Goal: Task Accomplishment & Management: Use online tool/utility

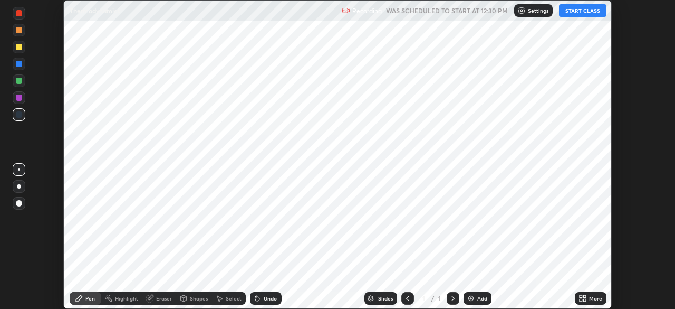
scroll to position [309, 675]
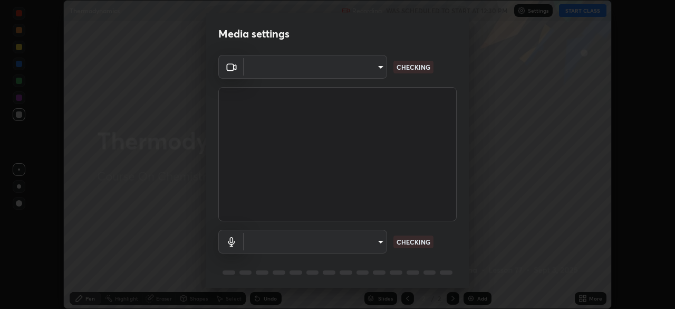
type input "1f3b1a4dbf7f6127e04a7c32b9c59d4571b9df5a52b12507af43ba0352f2305c"
click at [374, 240] on body "Erase all Thermodynamics Recording WAS SCHEDULED TO START AT 12:30 PM Settings …" at bounding box center [337, 154] width 675 height 309
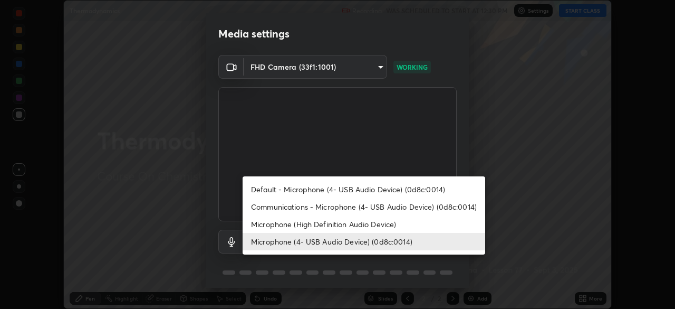
click at [329, 224] on li "Microphone (High Definition Audio Device)" at bounding box center [364, 223] width 243 height 17
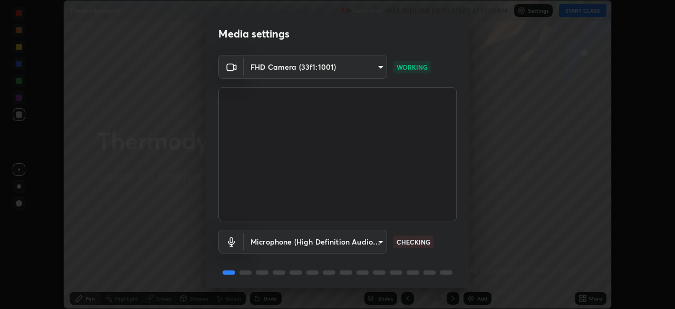
click at [348, 241] on body "Erase all Thermodynamics Recording WAS SCHEDULED TO START AT 12:30 PM Settings …" at bounding box center [337, 154] width 675 height 309
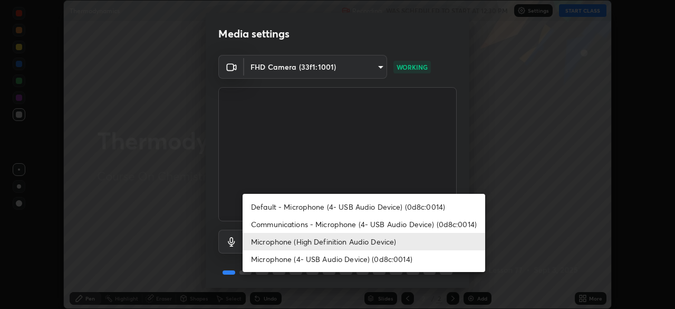
click at [350, 263] on li "Microphone (4- USB Audio Device) (0d8c:0014)" at bounding box center [364, 258] width 243 height 17
type input "e5b627718591eeaf1f58acbce375d66896c0403349ed2b511c0f677bbfff9090"
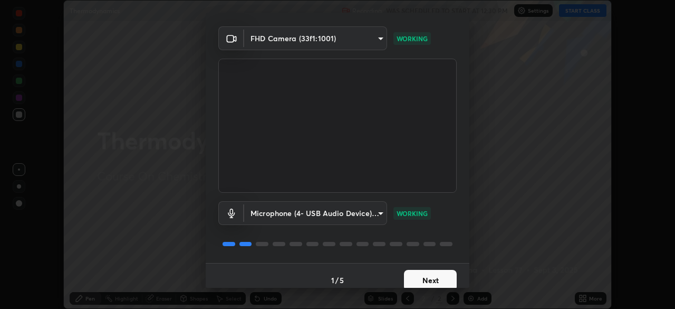
scroll to position [37, 0]
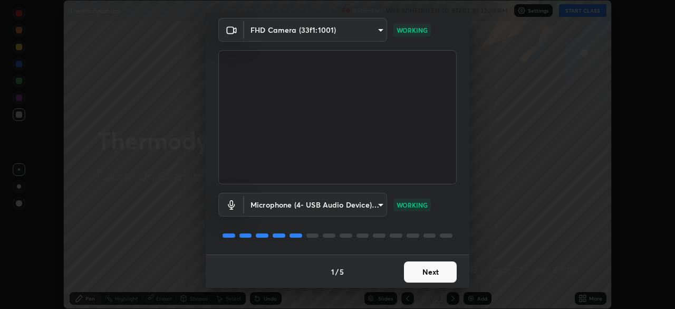
click at [426, 270] on button "Next" at bounding box center [430, 271] width 53 height 21
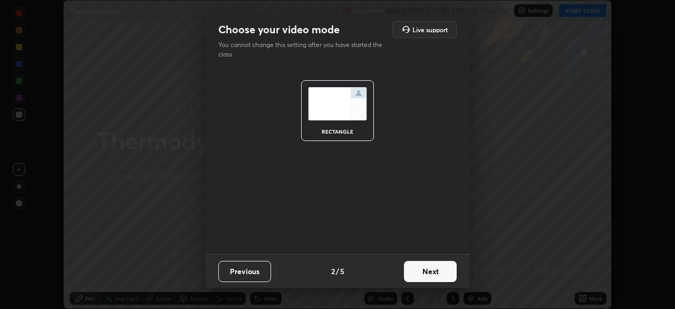
scroll to position [0, 0]
click at [432, 267] on button "Next" at bounding box center [430, 271] width 53 height 21
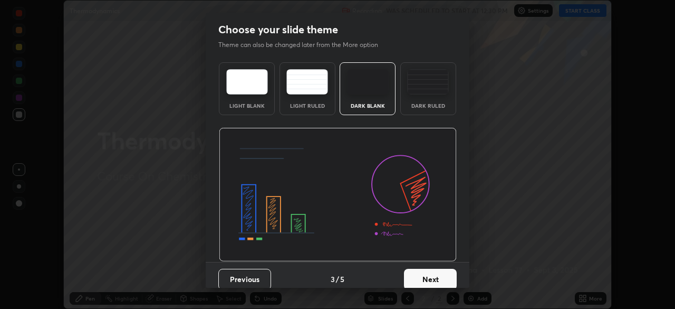
click at [438, 279] on button "Next" at bounding box center [430, 279] width 53 height 21
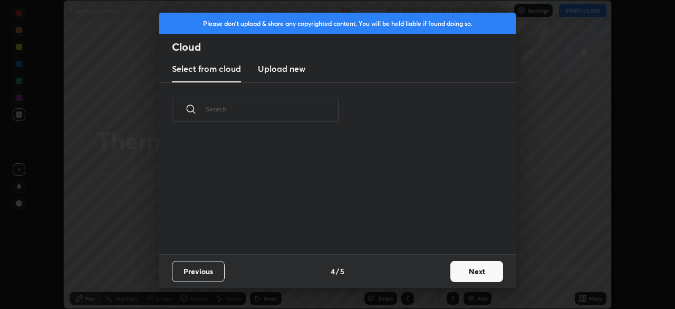
click at [473, 271] on button "Next" at bounding box center [477, 271] width 53 height 21
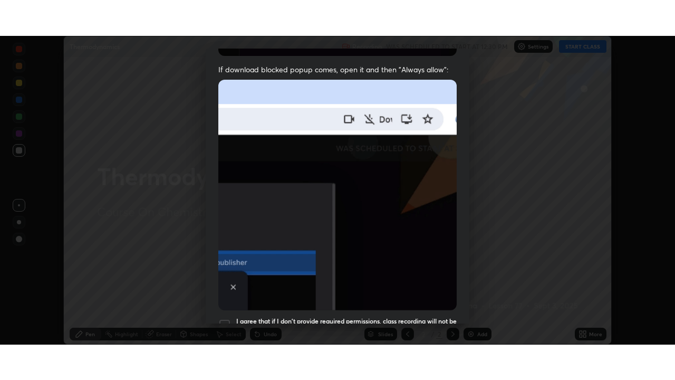
scroll to position [252, 0]
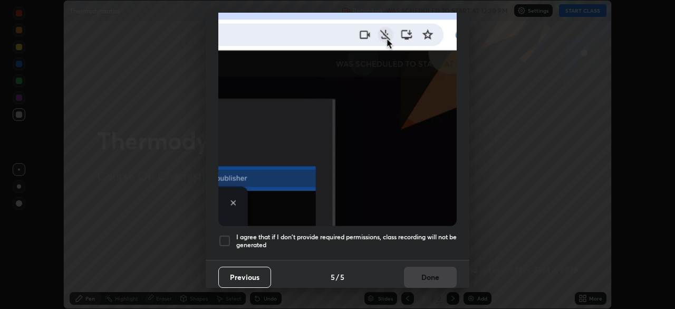
click at [225, 234] on div at bounding box center [224, 240] width 13 height 13
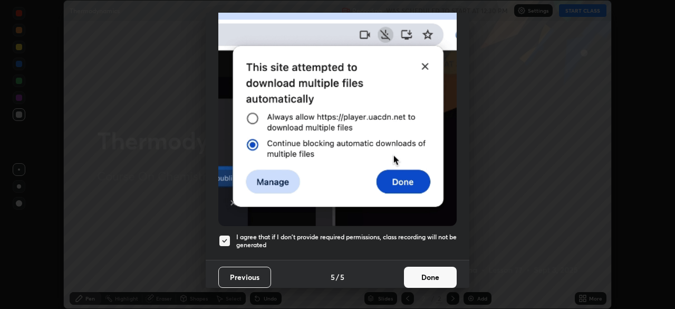
click at [430, 270] on button "Done" at bounding box center [430, 276] width 53 height 21
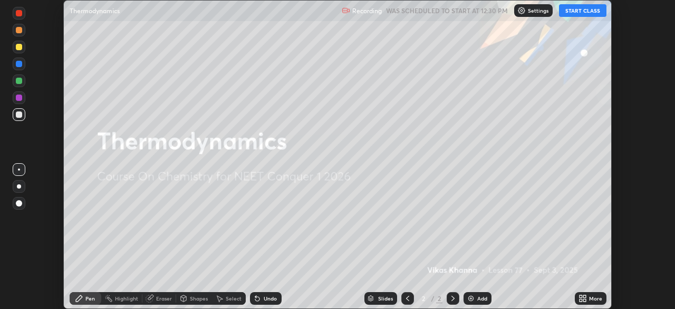
click at [584, 11] on button "START CLASS" at bounding box center [582, 10] width 47 height 13
click at [593, 297] on div "More" at bounding box center [595, 298] width 13 height 5
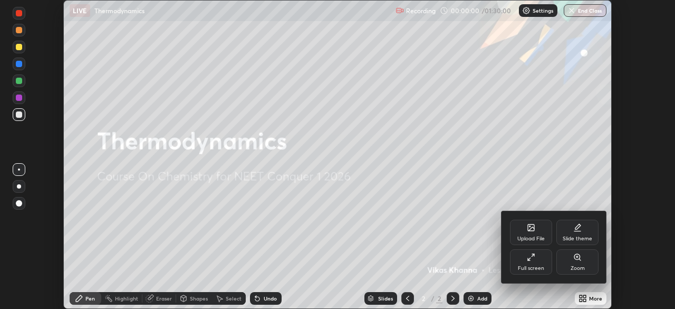
click at [532, 263] on div "Full screen" at bounding box center [531, 261] width 42 height 25
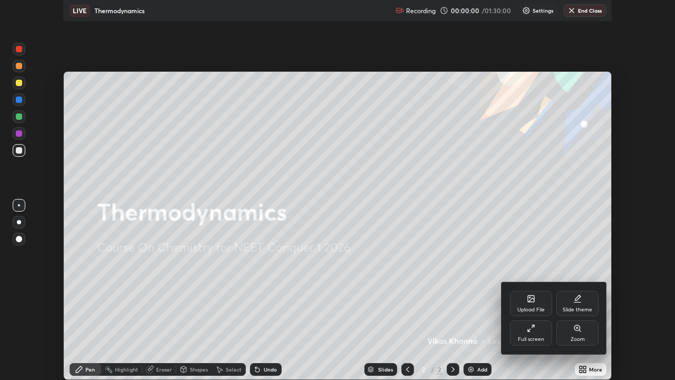
scroll to position [380, 675]
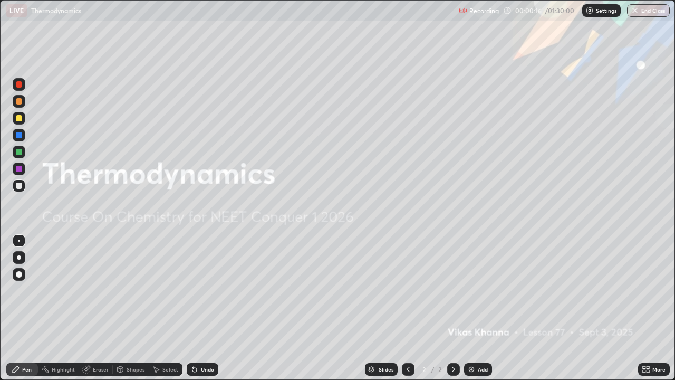
click at [479, 308] on div "Add" at bounding box center [478, 369] width 28 height 13
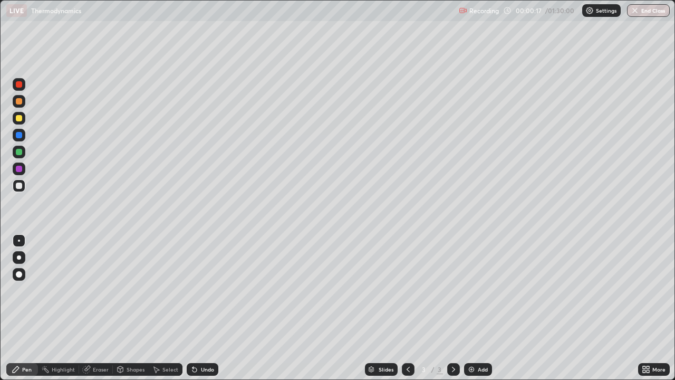
click at [17, 119] on div at bounding box center [19, 118] width 6 height 6
click at [21, 271] on div at bounding box center [19, 274] width 6 height 6
click at [133, 308] on div "Shapes" at bounding box center [136, 369] width 18 height 5
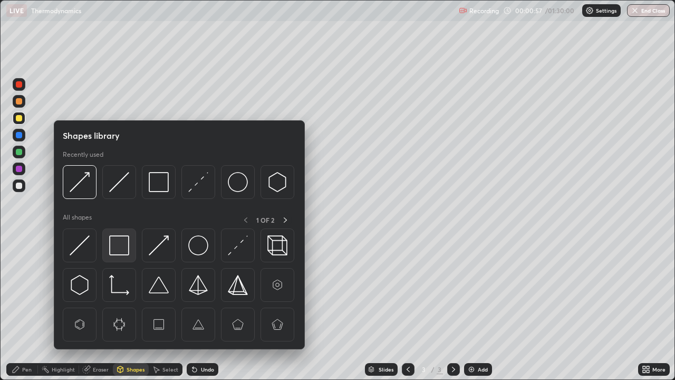
click at [122, 245] on img at bounding box center [119, 245] width 20 height 20
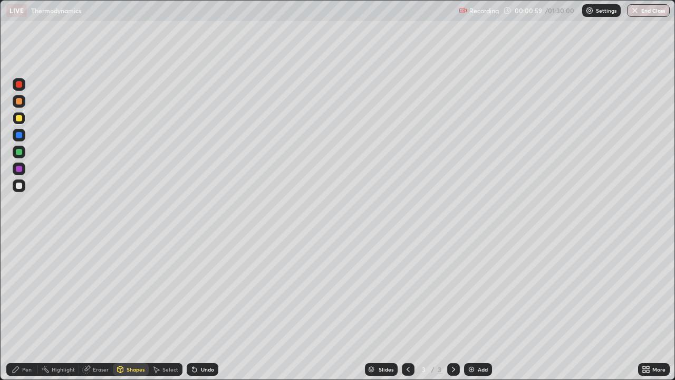
click at [26, 308] on div "Pen" at bounding box center [26, 369] width 9 height 5
click at [20, 135] on div at bounding box center [19, 135] width 6 height 6
click at [137, 308] on div "Shapes" at bounding box center [136, 369] width 18 height 5
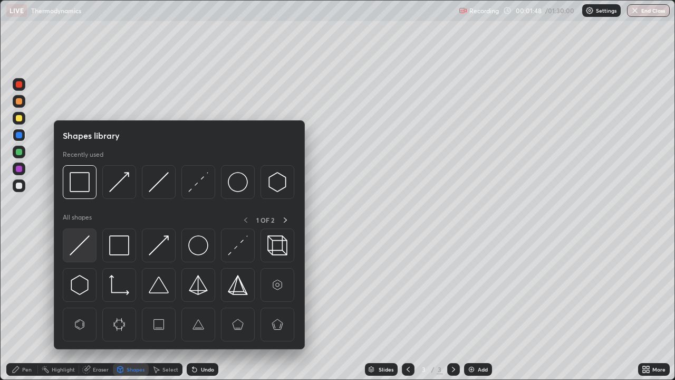
click at [79, 250] on img at bounding box center [80, 245] width 20 height 20
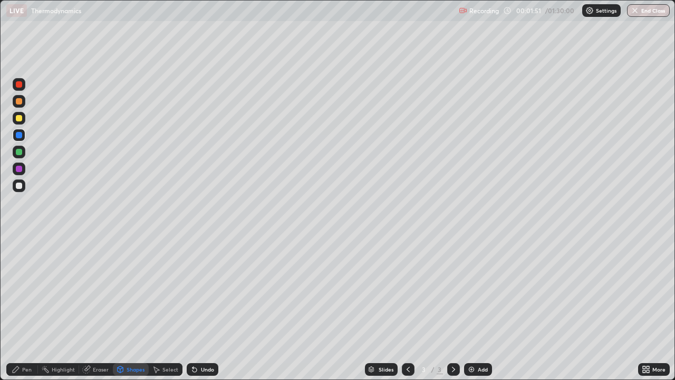
click at [28, 308] on div "Pen" at bounding box center [26, 369] width 9 height 5
click at [20, 117] on div at bounding box center [19, 118] width 6 height 6
click at [139, 308] on div "Shapes" at bounding box center [136, 369] width 18 height 5
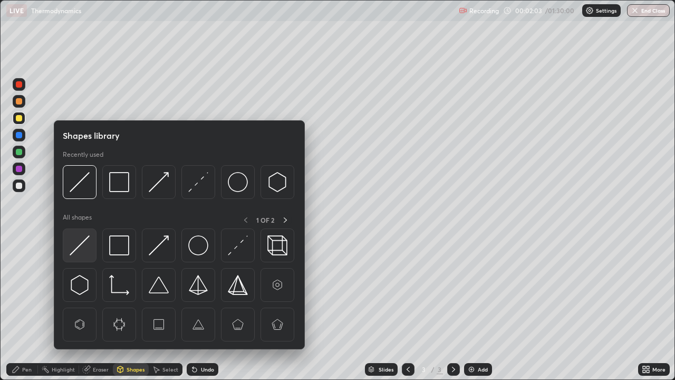
click at [78, 250] on img at bounding box center [80, 245] width 20 height 20
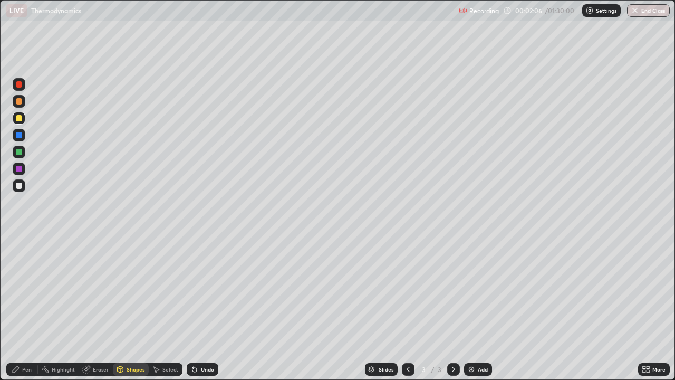
click at [134, 308] on div "Shapes" at bounding box center [136, 369] width 18 height 5
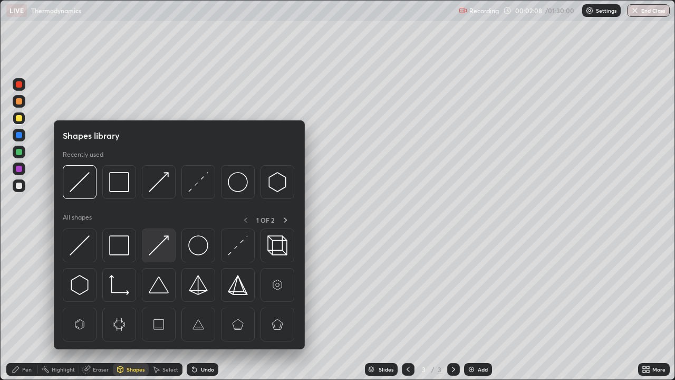
click at [160, 247] on img at bounding box center [159, 245] width 20 height 20
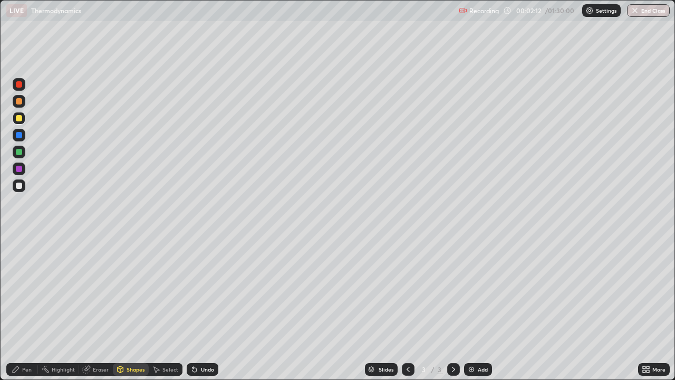
click at [26, 308] on div "Pen" at bounding box center [26, 369] width 9 height 5
click at [18, 169] on div at bounding box center [19, 169] width 6 height 6
click at [483, 308] on div "Add" at bounding box center [478, 369] width 28 height 13
click at [21, 116] on div at bounding box center [19, 118] width 6 height 6
click at [133, 308] on div "Shapes" at bounding box center [136, 369] width 18 height 5
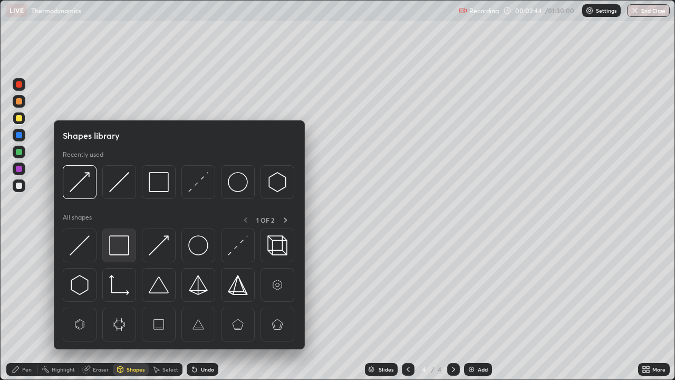
click at [121, 244] on img at bounding box center [119, 245] width 20 height 20
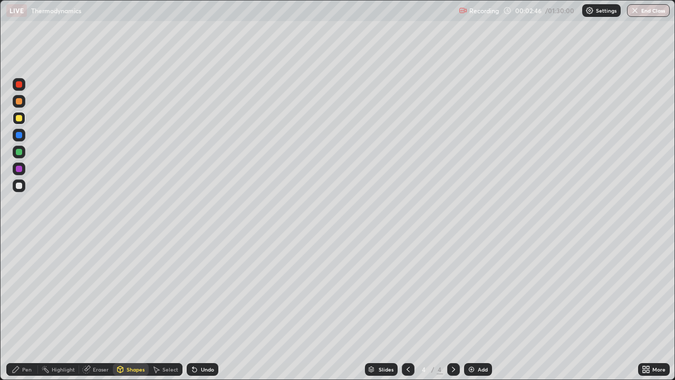
click at [26, 308] on div "Pen" at bounding box center [26, 369] width 9 height 5
click at [22, 116] on div at bounding box center [19, 118] width 6 height 6
click at [133, 308] on div "Shapes" at bounding box center [136, 369] width 18 height 5
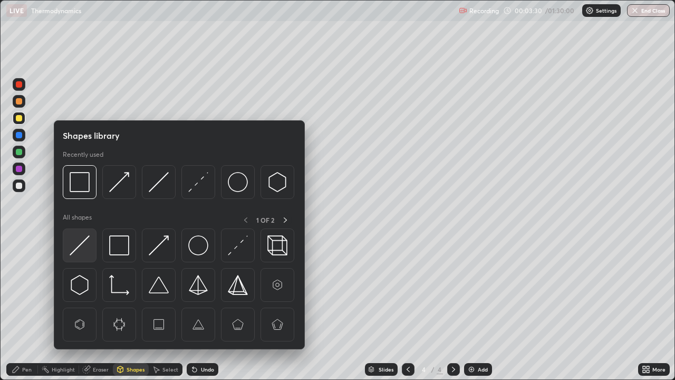
click at [85, 247] on img at bounding box center [80, 245] width 20 height 20
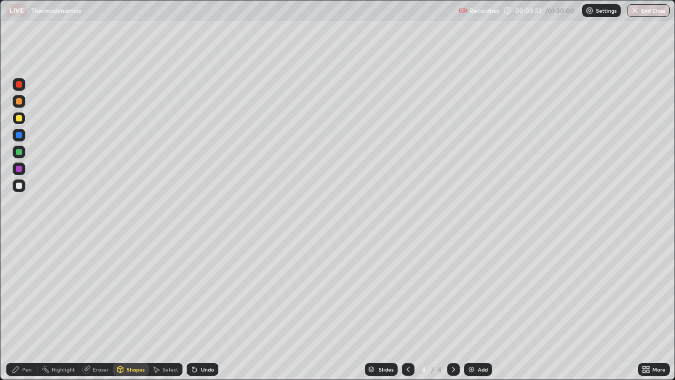
click at [128, 308] on div "Shapes" at bounding box center [131, 369] width 36 height 13
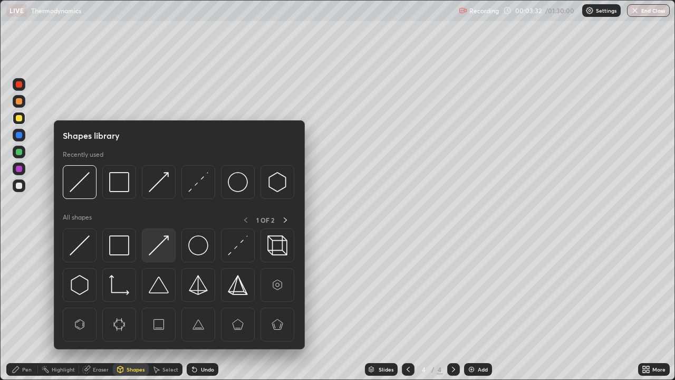
click at [153, 244] on img at bounding box center [159, 245] width 20 height 20
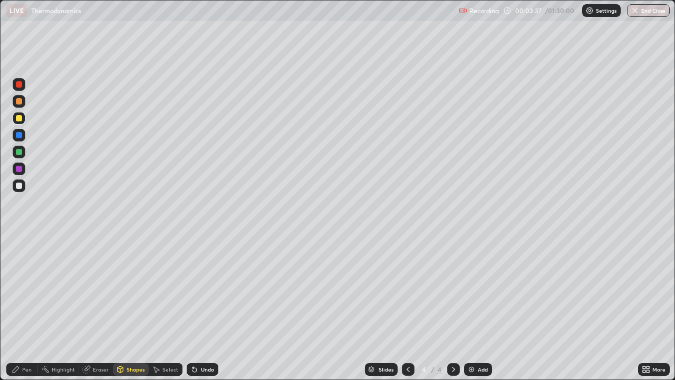
click at [24, 308] on div "Pen" at bounding box center [26, 369] width 9 height 5
click at [19, 135] on div at bounding box center [19, 135] width 6 height 6
click at [404, 308] on icon at bounding box center [408, 369] width 8 height 8
click at [457, 308] on div at bounding box center [453, 369] width 13 height 13
click at [482, 308] on div "Add" at bounding box center [483, 369] width 10 height 5
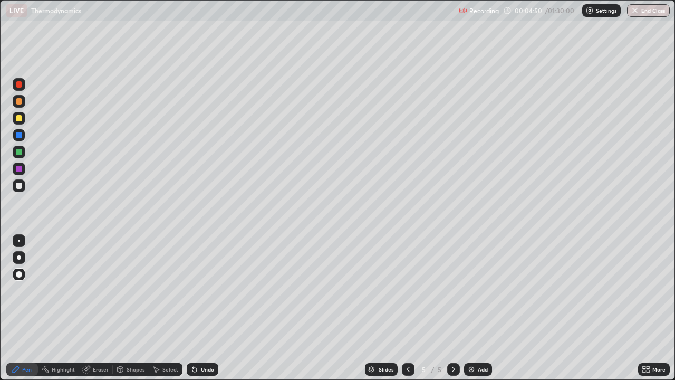
click at [19, 118] on div at bounding box center [19, 118] width 6 height 6
click at [21, 168] on div at bounding box center [19, 169] width 6 height 6
click at [406, 308] on icon at bounding box center [408, 369] width 8 height 8
click at [407, 308] on icon at bounding box center [408, 369] width 8 height 8
click at [455, 308] on icon at bounding box center [454, 369] width 8 height 8
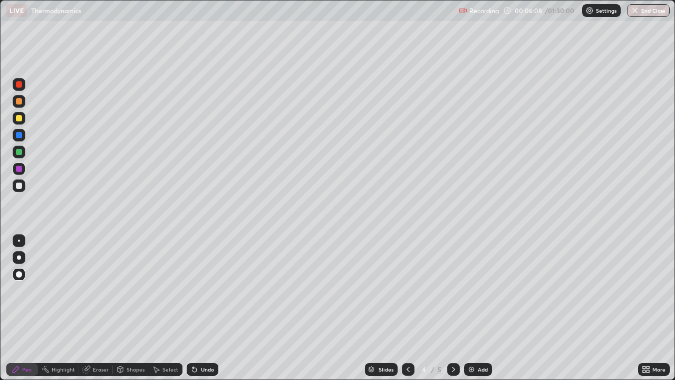
click at [455, 308] on icon at bounding box center [454, 369] width 8 height 8
click at [170, 308] on div "Select" at bounding box center [171, 369] width 16 height 5
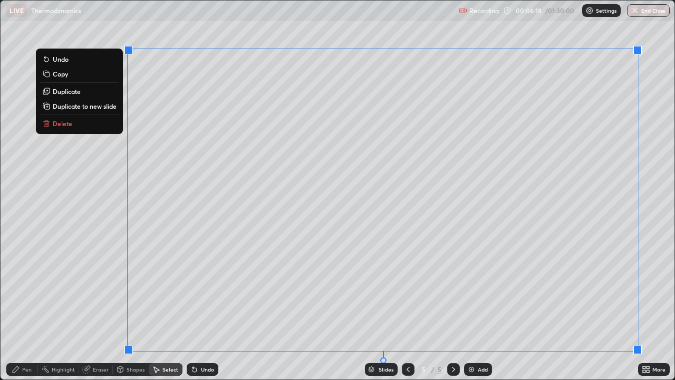
click at [95, 107] on p "Duplicate to new slide" at bounding box center [85, 106] width 64 height 8
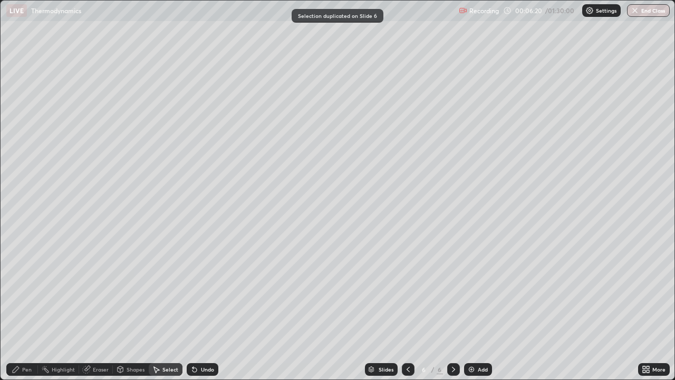
click at [27, 308] on div "Pen" at bounding box center [26, 369] width 9 height 5
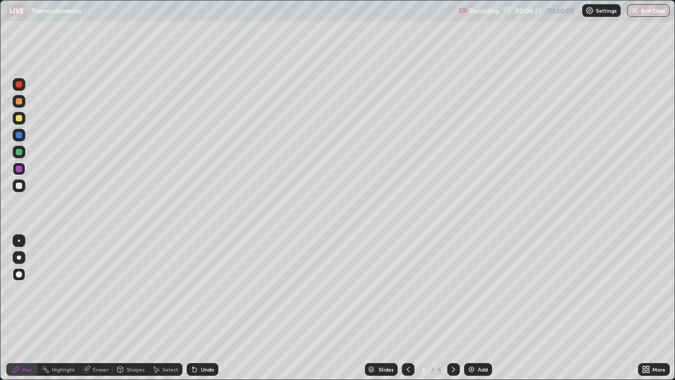
click at [96, 308] on div "Eraser" at bounding box center [101, 369] width 16 height 5
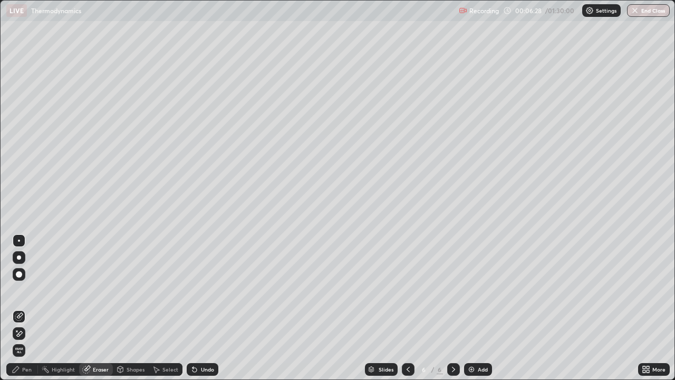
click at [22, 308] on div "Pen" at bounding box center [26, 369] width 9 height 5
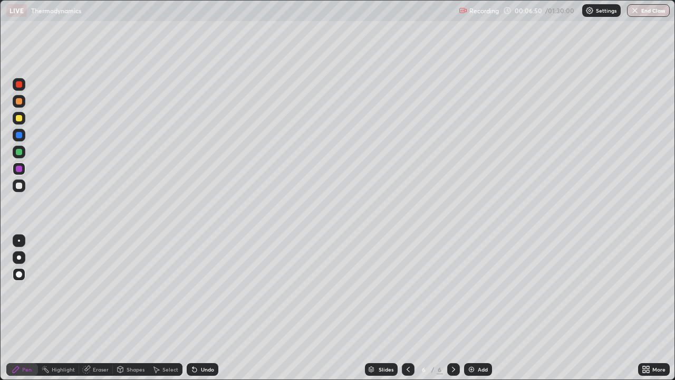
click at [410, 308] on icon at bounding box center [408, 369] width 8 height 8
click at [407, 308] on icon at bounding box center [408, 369] width 8 height 8
click at [19, 118] on div at bounding box center [19, 118] width 6 height 6
click at [18, 169] on div at bounding box center [19, 169] width 6 height 6
click at [411, 308] on div at bounding box center [408, 369] width 13 height 21
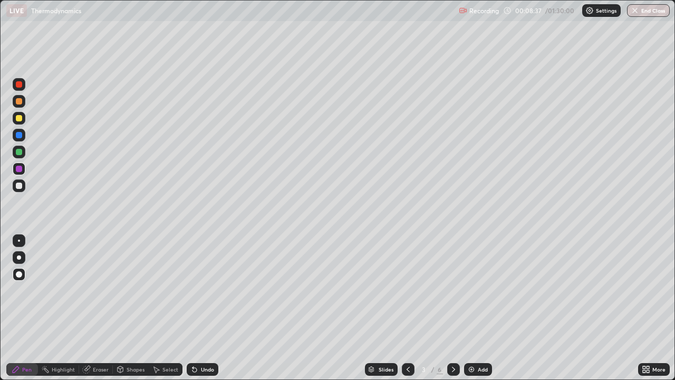
click at [451, 308] on icon at bounding box center [454, 369] width 8 height 8
click at [477, 308] on div "Add" at bounding box center [478, 369] width 28 height 13
click at [132, 308] on div "Shapes" at bounding box center [136, 369] width 18 height 5
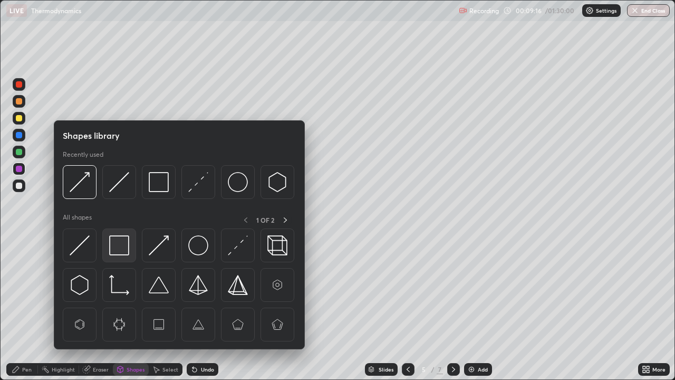
click at [119, 247] on img at bounding box center [119, 245] width 20 height 20
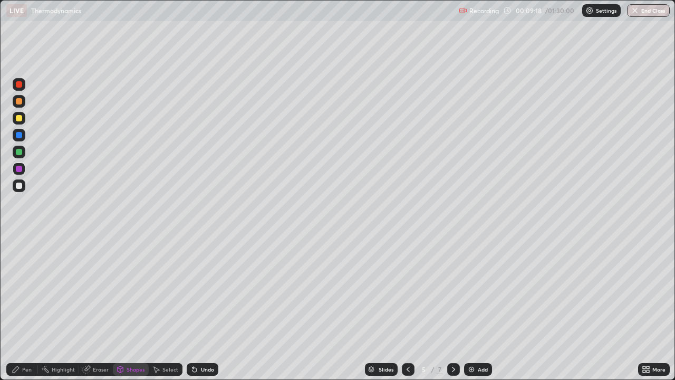
click at [26, 308] on div "Pen" at bounding box center [22, 369] width 32 height 13
click at [20, 120] on div at bounding box center [19, 118] width 6 height 6
click at [131, 308] on div "Shapes" at bounding box center [136, 369] width 18 height 5
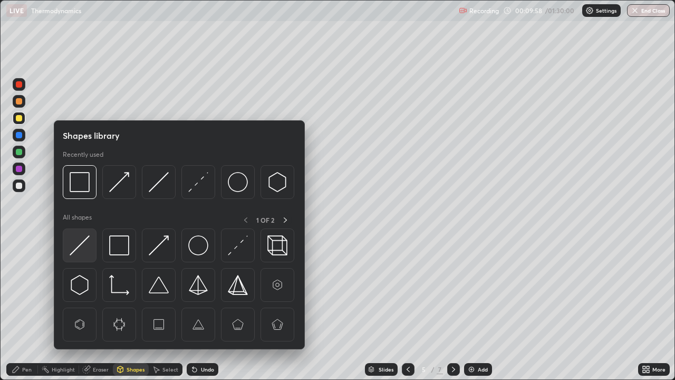
click at [85, 245] on img at bounding box center [80, 245] width 20 height 20
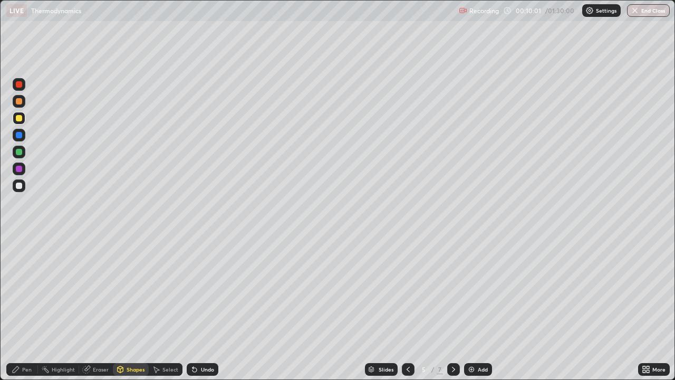
click at [27, 308] on div "Pen" at bounding box center [26, 369] width 9 height 5
click at [20, 171] on div at bounding box center [19, 169] width 6 height 6
click at [131, 308] on div "Shapes" at bounding box center [136, 369] width 18 height 5
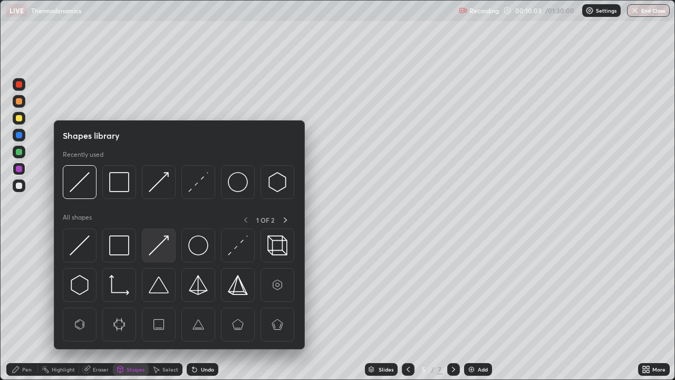
click at [162, 246] on img at bounding box center [159, 245] width 20 height 20
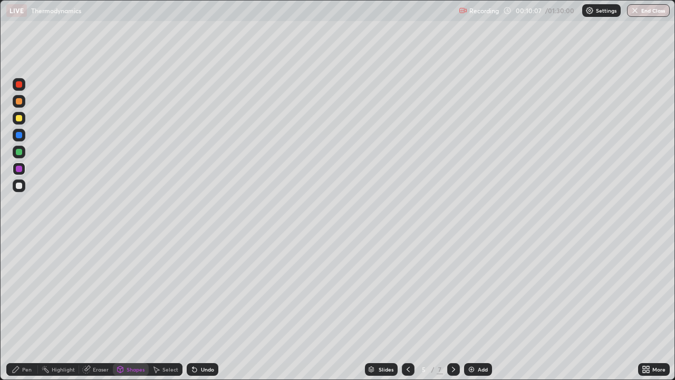
click at [25, 308] on div "Pen" at bounding box center [26, 369] width 9 height 5
click at [19, 170] on div at bounding box center [19, 169] width 6 height 6
click at [20, 118] on div at bounding box center [19, 118] width 6 height 6
click at [475, 308] on div "Add" at bounding box center [478, 369] width 28 height 13
click at [132, 308] on div "Shapes" at bounding box center [136, 369] width 18 height 5
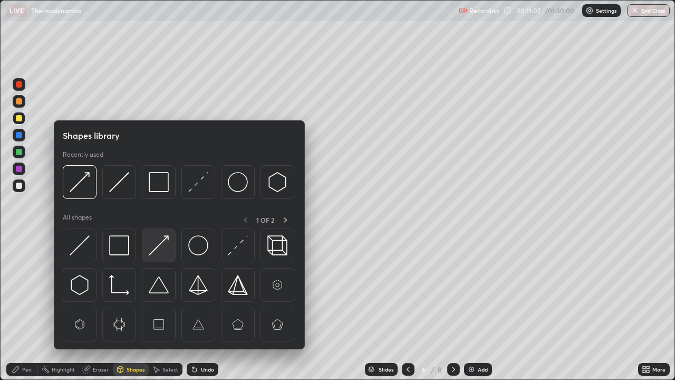
click at [163, 248] on img at bounding box center [159, 245] width 20 height 20
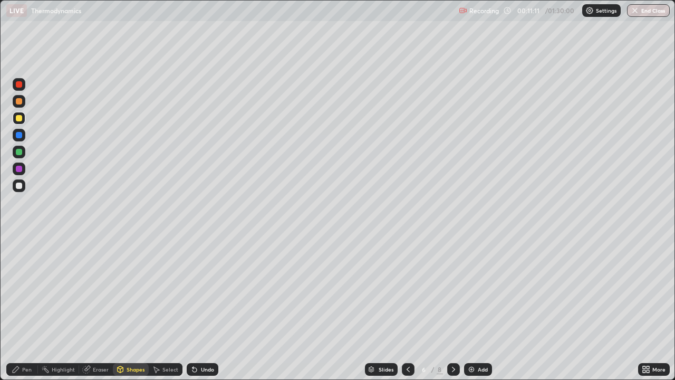
click at [29, 308] on div "Pen" at bounding box center [22, 369] width 32 height 13
click at [407, 308] on icon at bounding box center [408, 369] width 8 height 8
click at [450, 308] on icon at bounding box center [454, 369] width 8 height 8
click at [23, 170] on div at bounding box center [19, 169] width 13 height 13
click at [132, 308] on div "Shapes" at bounding box center [136, 369] width 18 height 5
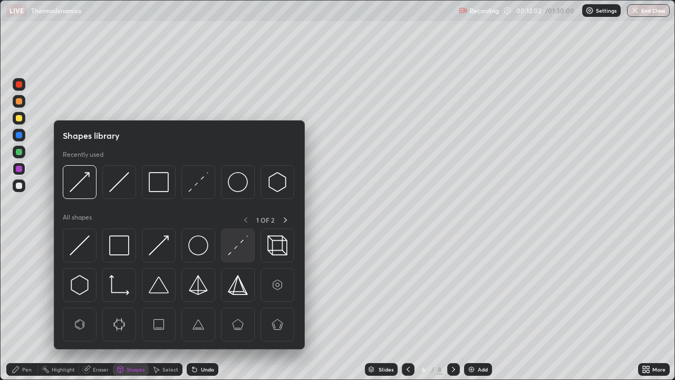
click at [236, 247] on img at bounding box center [238, 245] width 20 height 20
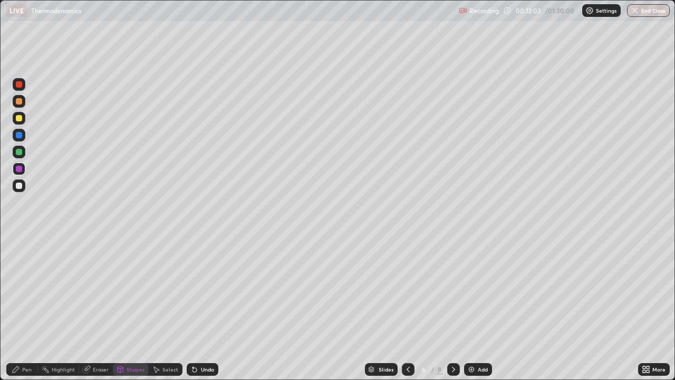
click at [21, 186] on div at bounding box center [19, 186] width 6 height 6
click at [17, 308] on icon at bounding box center [16, 369] width 6 height 6
click at [480, 308] on div "Add" at bounding box center [483, 369] width 10 height 5
click at [136, 308] on div "Shapes" at bounding box center [136, 369] width 18 height 5
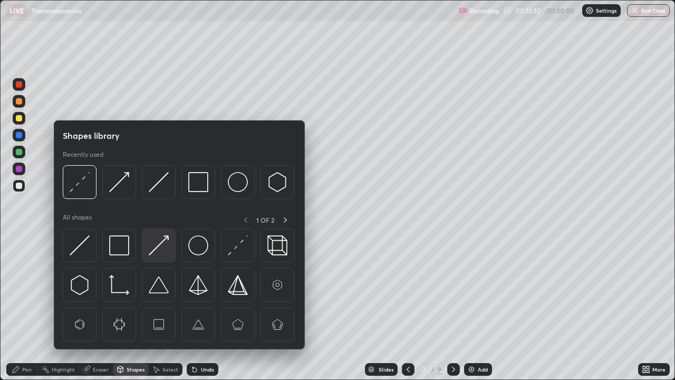
click at [161, 249] on img at bounding box center [159, 245] width 20 height 20
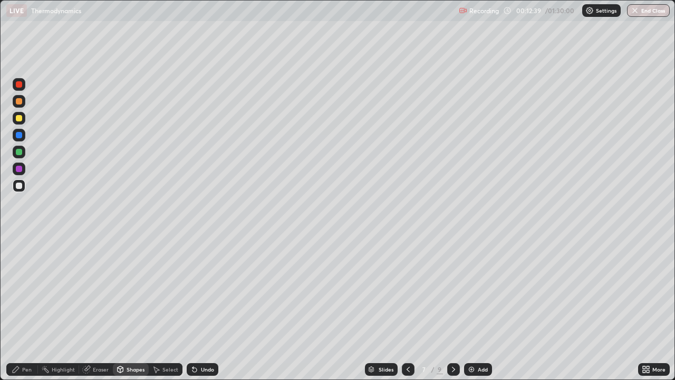
click at [34, 308] on div "Pen" at bounding box center [22, 369] width 32 height 13
click at [21, 136] on div at bounding box center [19, 135] width 6 height 6
click at [474, 308] on img at bounding box center [472, 369] width 8 height 8
click at [134, 308] on div "Shapes" at bounding box center [136, 369] width 18 height 5
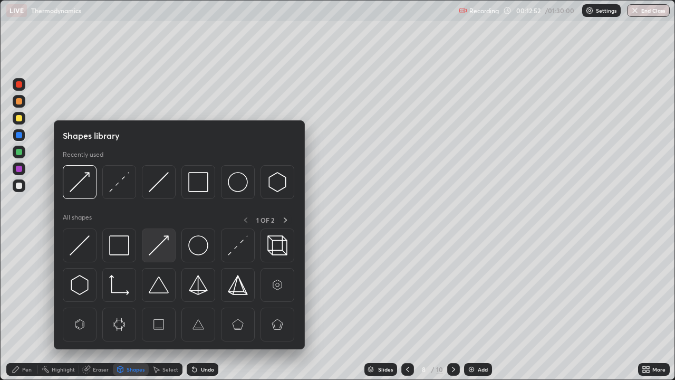
click at [158, 251] on img at bounding box center [159, 245] width 20 height 20
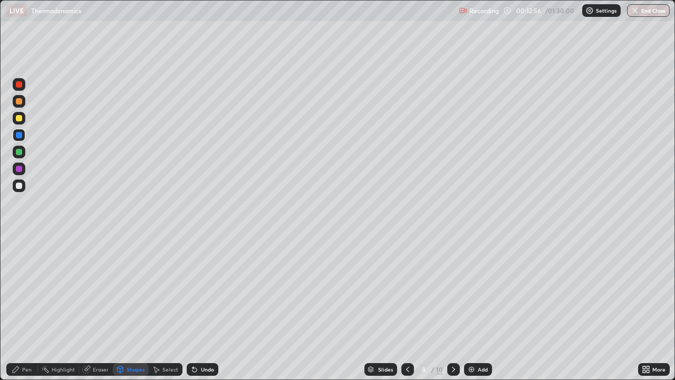
click at [27, 308] on div "Pen" at bounding box center [26, 369] width 9 height 5
click at [127, 308] on div "Shapes" at bounding box center [136, 369] width 18 height 5
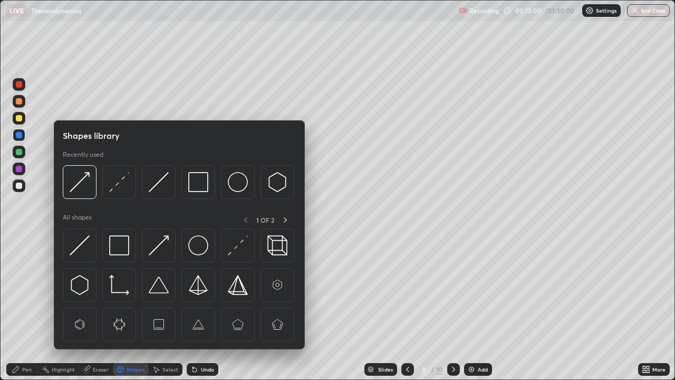
click at [157, 250] on img at bounding box center [159, 245] width 20 height 20
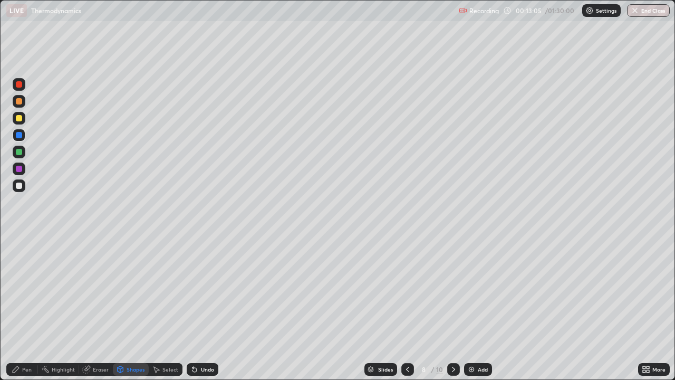
click at [207, 308] on div "Undo" at bounding box center [207, 369] width 13 height 5
click at [211, 308] on div "Undo" at bounding box center [207, 369] width 13 height 5
click at [25, 308] on div "Pen" at bounding box center [26, 369] width 9 height 5
click at [23, 120] on div at bounding box center [19, 118] width 13 height 13
click at [407, 308] on icon at bounding box center [408, 369] width 8 height 8
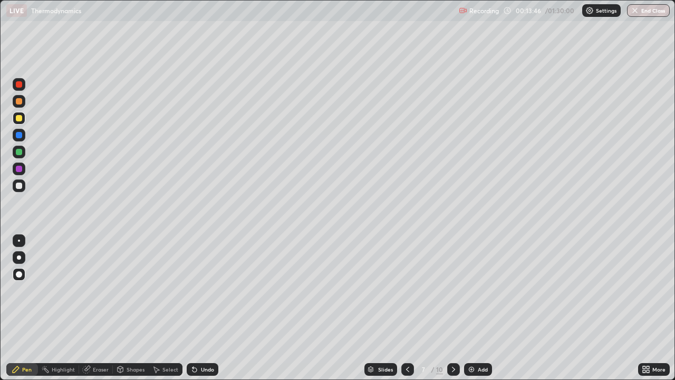
click at [133, 308] on div "Shapes" at bounding box center [136, 369] width 18 height 5
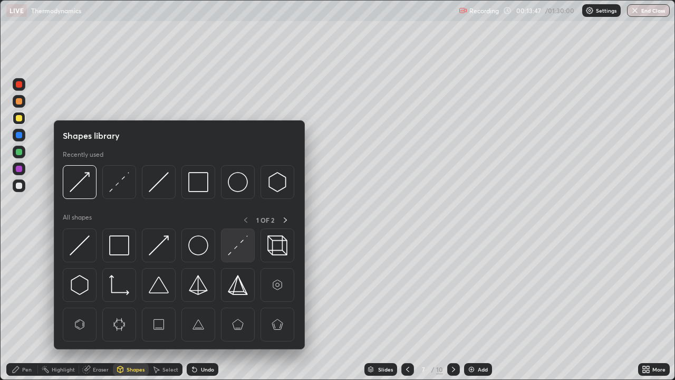
click at [239, 243] on img at bounding box center [238, 245] width 20 height 20
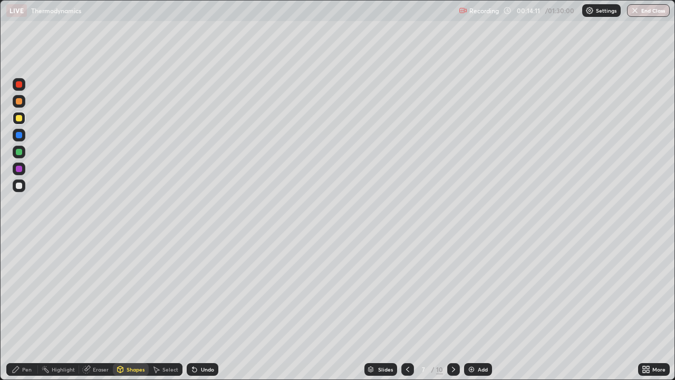
click at [447, 308] on div at bounding box center [453, 369] width 13 height 21
click at [22, 308] on div "Pen" at bounding box center [22, 369] width 32 height 13
click at [197, 308] on icon at bounding box center [195, 369] width 8 height 8
click at [133, 308] on div "Shapes" at bounding box center [131, 369] width 36 height 13
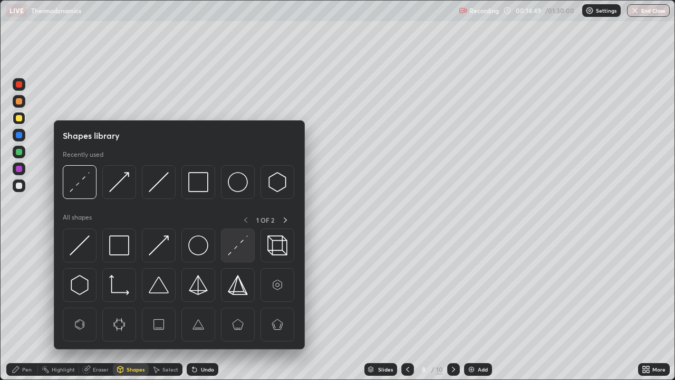
click at [240, 248] on img at bounding box center [238, 245] width 20 height 20
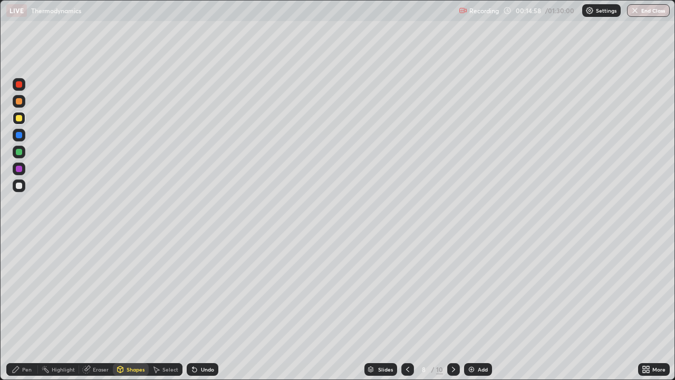
click at [27, 308] on div "Pen" at bounding box center [26, 369] width 9 height 5
click at [408, 308] on icon at bounding box center [408, 369] width 8 height 8
click at [135, 308] on div "Shapes" at bounding box center [136, 369] width 18 height 5
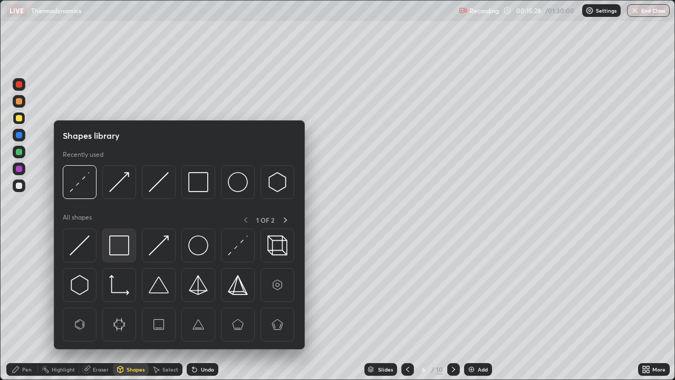
click at [121, 244] on img at bounding box center [119, 245] width 20 height 20
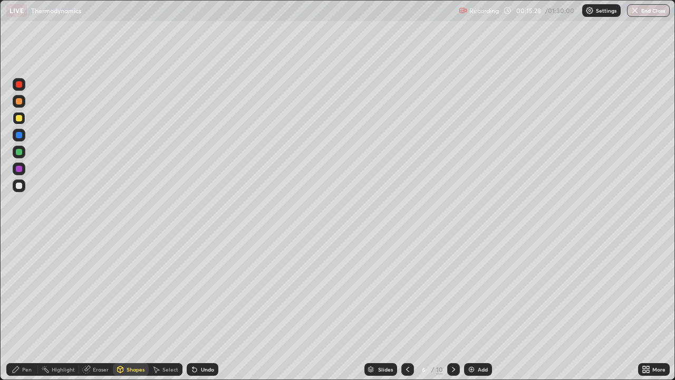
click at [22, 186] on div at bounding box center [19, 186] width 6 height 6
click at [23, 308] on div "Pen" at bounding box center [26, 369] width 9 height 5
click at [453, 308] on icon at bounding box center [454, 369] width 8 height 8
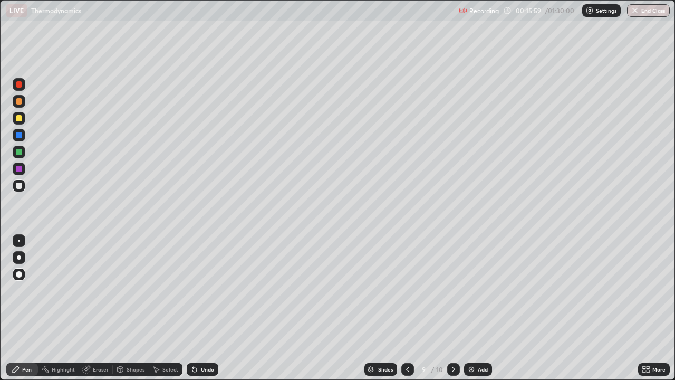
click at [455, 308] on div at bounding box center [453, 369] width 13 height 21
click at [409, 308] on div at bounding box center [408, 369] width 13 height 13
click at [407, 308] on icon at bounding box center [408, 369] width 8 height 8
click at [481, 308] on div "Add" at bounding box center [483, 369] width 10 height 5
click at [133, 308] on div "Shapes" at bounding box center [136, 369] width 18 height 5
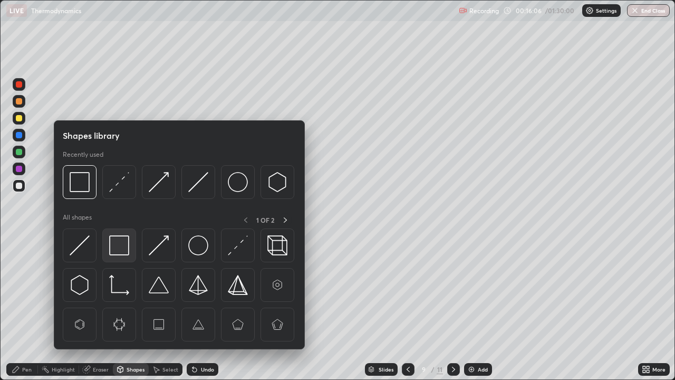
click at [122, 246] on img at bounding box center [119, 245] width 20 height 20
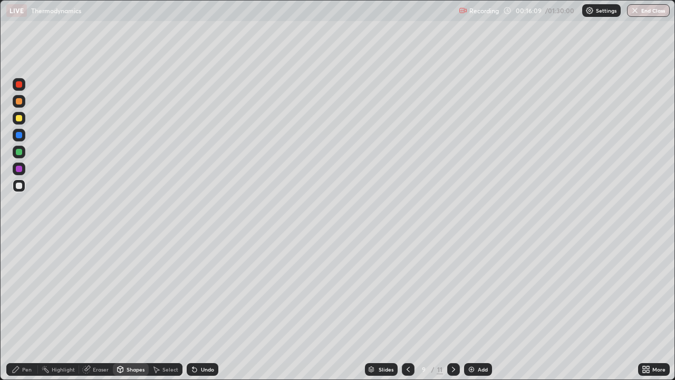
click at [31, 308] on div "Pen" at bounding box center [26, 369] width 9 height 5
click at [19, 119] on div at bounding box center [19, 118] width 6 height 6
click at [21, 135] on div at bounding box center [19, 135] width 6 height 6
click at [134, 308] on div "Shapes" at bounding box center [136, 369] width 18 height 5
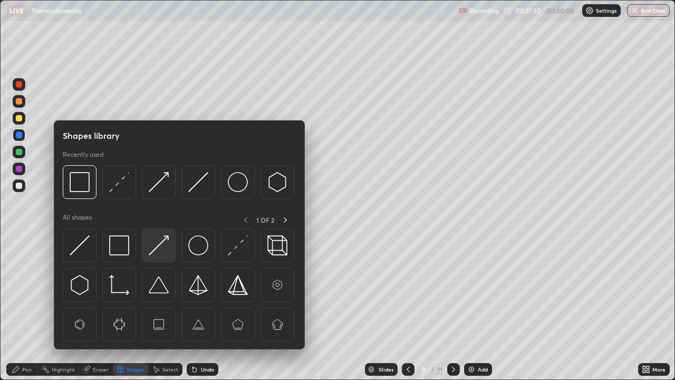
click at [160, 251] on img at bounding box center [159, 245] width 20 height 20
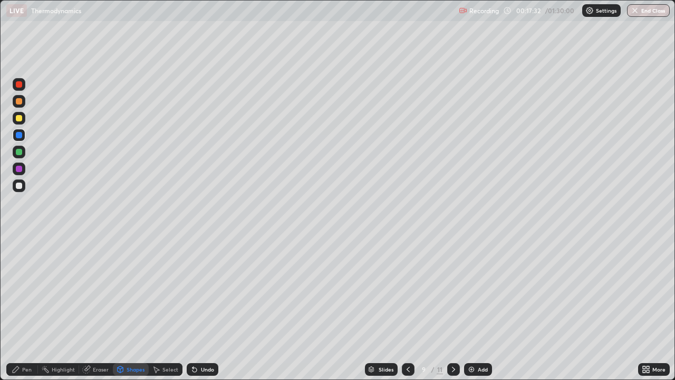
click at [19, 122] on div at bounding box center [19, 118] width 13 height 13
click at [27, 308] on div "Pen" at bounding box center [26, 369] width 9 height 5
click at [129, 308] on div "Shapes" at bounding box center [136, 369] width 18 height 5
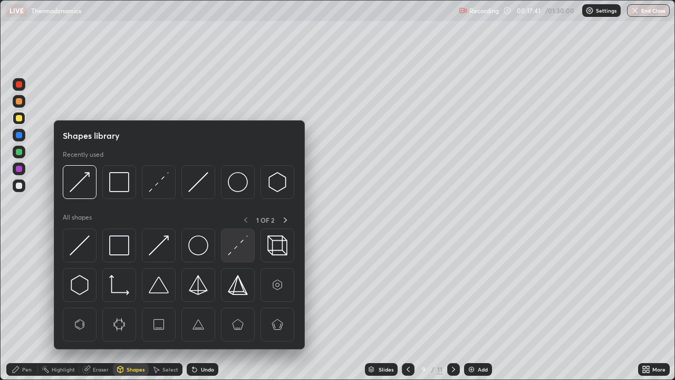
click at [236, 250] on img at bounding box center [238, 245] width 20 height 20
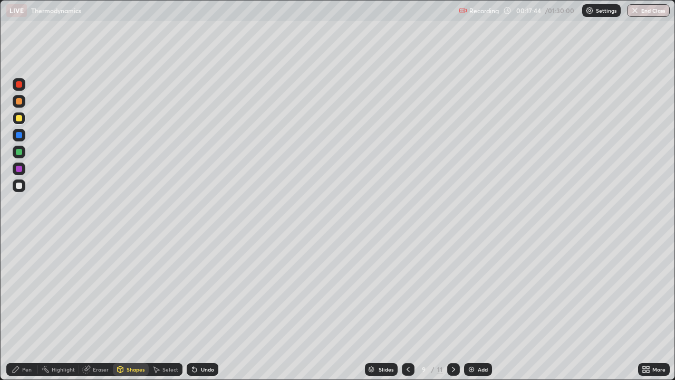
click at [22, 308] on div "Pen" at bounding box center [26, 369] width 9 height 5
click at [480, 308] on div "Add" at bounding box center [483, 369] width 10 height 5
click at [129, 308] on div "Shapes" at bounding box center [136, 369] width 18 height 5
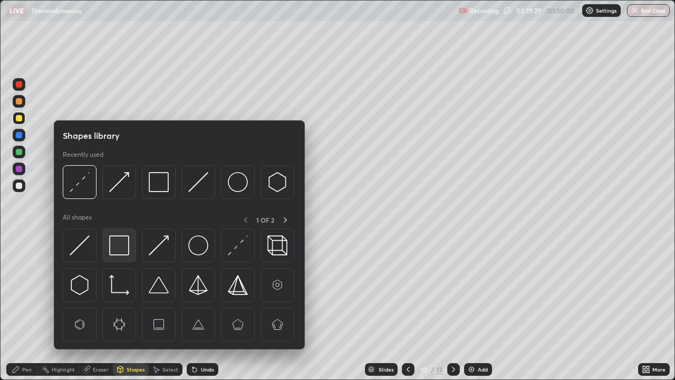
click at [121, 248] on img at bounding box center [119, 245] width 20 height 20
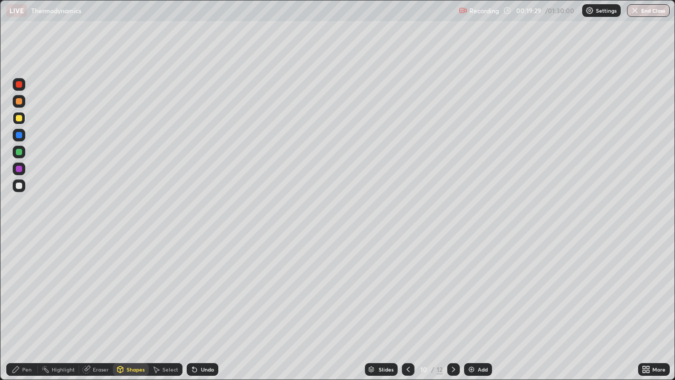
click at [21, 170] on div at bounding box center [19, 169] width 6 height 6
click at [130, 308] on div "Shapes" at bounding box center [131, 369] width 36 height 13
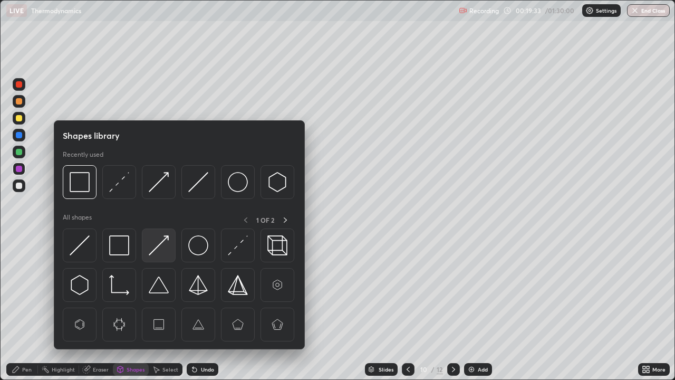
click at [159, 244] on img at bounding box center [159, 245] width 20 height 20
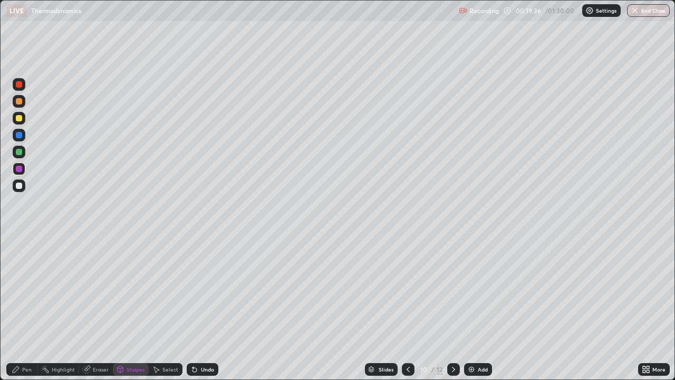
click at [30, 308] on div "Pen" at bounding box center [26, 369] width 9 height 5
click at [130, 308] on div "Shapes" at bounding box center [136, 369] width 18 height 5
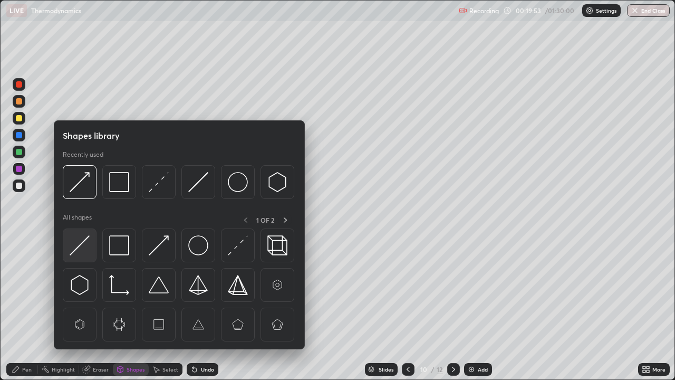
click at [87, 245] on img at bounding box center [80, 245] width 20 height 20
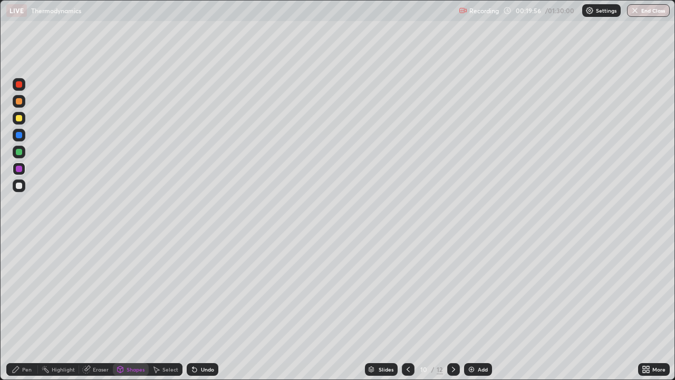
click at [19, 308] on icon at bounding box center [16, 369] width 8 height 8
click at [405, 308] on icon at bounding box center [408, 369] width 8 height 8
click at [453, 308] on icon at bounding box center [454, 369] width 8 height 8
click at [23, 187] on div at bounding box center [19, 185] width 13 height 13
click at [407, 308] on icon at bounding box center [408, 369] width 8 height 8
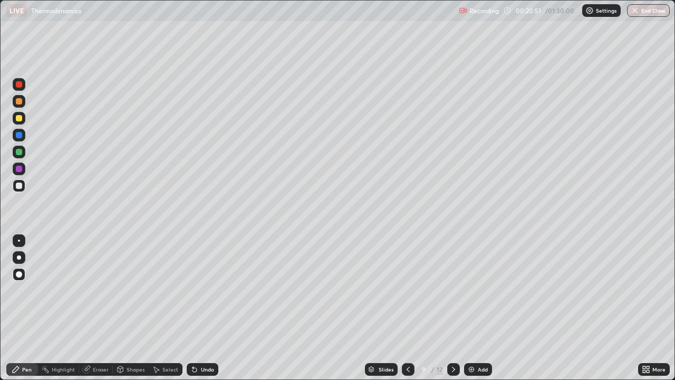
click at [409, 308] on icon at bounding box center [408, 369] width 8 height 8
click at [407, 308] on icon at bounding box center [408, 369] width 8 height 8
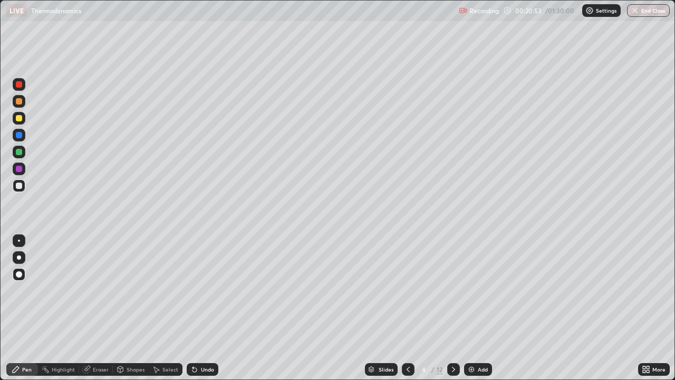
click at [407, 308] on icon at bounding box center [408, 369] width 3 height 5
click at [405, 308] on icon at bounding box center [408, 369] width 8 height 8
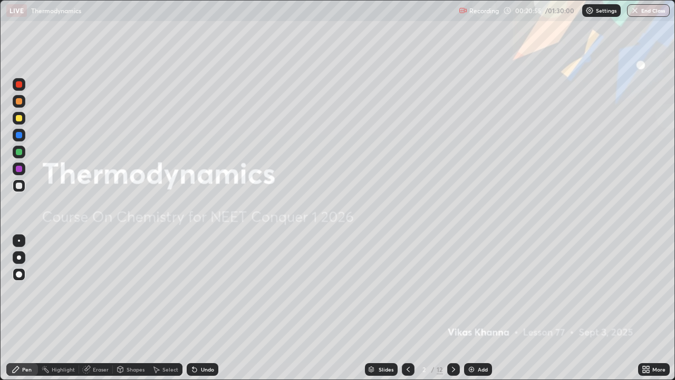
click at [451, 308] on icon at bounding box center [454, 369] width 8 height 8
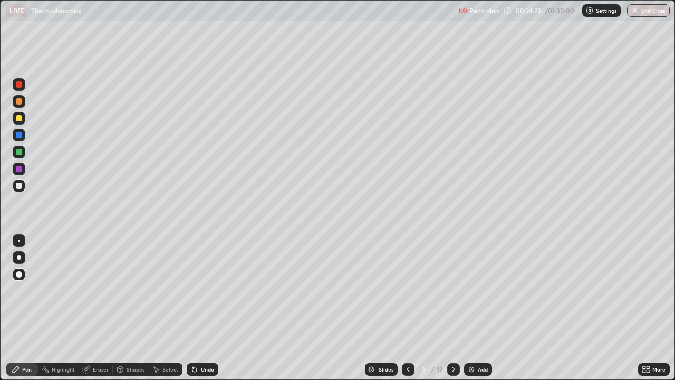
click at [453, 308] on icon at bounding box center [454, 369] width 8 height 8
click at [408, 308] on icon at bounding box center [408, 369] width 3 height 5
click at [434, 308] on div "3 / 12" at bounding box center [431, 369] width 58 height 21
click at [452, 308] on icon at bounding box center [453, 369] width 3 height 5
click at [454, 308] on icon at bounding box center [453, 369] width 3 height 5
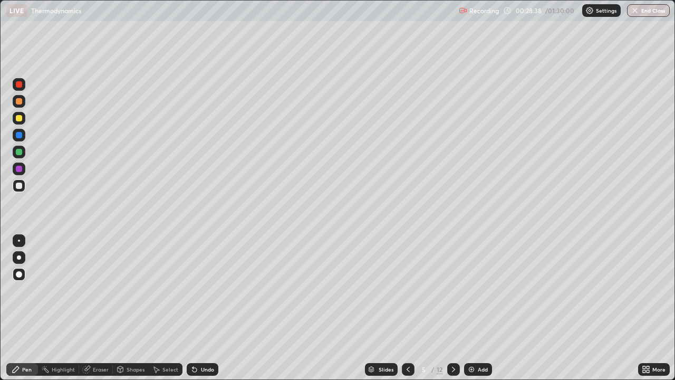
click at [407, 308] on icon at bounding box center [408, 369] width 8 height 8
click at [454, 308] on icon at bounding box center [454, 369] width 8 height 8
click at [453, 308] on icon at bounding box center [454, 369] width 8 height 8
click at [407, 308] on icon at bounding box center [408, 369] width 8 height 8
click at [454, 308] on icon at bounding box center [454, 369] width 8 height 8
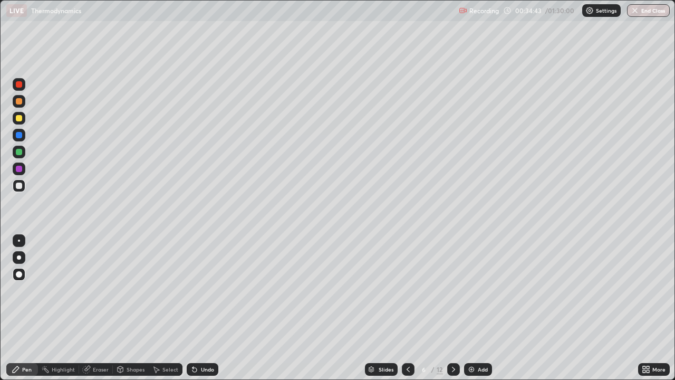
click at [454, 308] on icon at bounding box center [454, 369] width 8 height 8
click at [456, 308] on div at bounding box center [453, 369] width 13 height 13
click at [453, 308] on icon at bounding box center [454, 369] width 8 height 8
click at [456, 308] on div at bounding box center [453, 369] width 13 height 13
click at [452, 308] on icon at bounding box center [454, 369] width 8 height 8
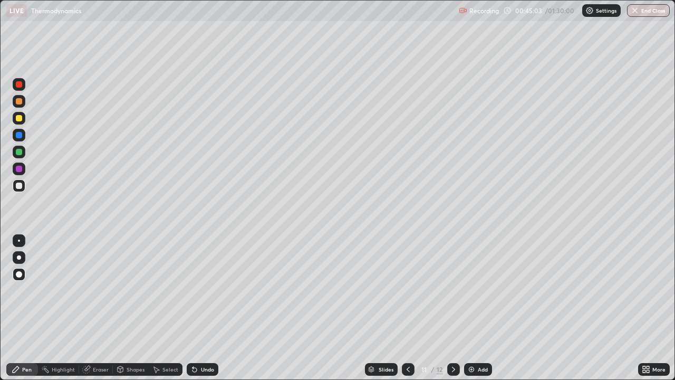
click at [453, 308] on icon at bounding box center [454, 369] width 8 height 8
click at [479, 308] on div "Add" at bounding box center [483, 369] width 10 height 5
click at [135, 308] on div "Shapes" at bounding box center [136, 369] width 18 height 5
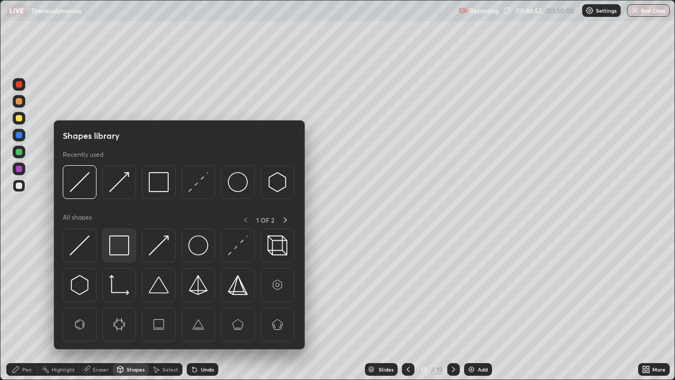
click at [121, 246] on img at bounding box center [119, 245] width 20 height 20
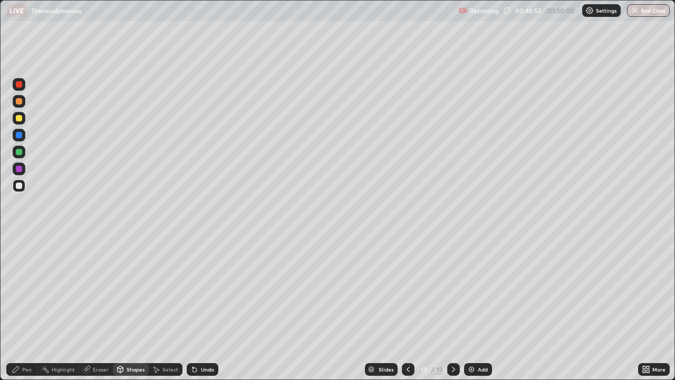
click at [23, 308] on div "Pen" at bounding box center [26, 369] width 9 height 5
click at [17, 154] on div at bounding box center [19, 152] width 6 height 6
click at [21, 167] on div at bounding box center [19, 169] width 6 height 6
click at [474, 308] on img at bounding box center [472, 369] width 8 height 8
click at [136, 308] on div "Shapes" at bounding box center [136, 369] width 18 height 5
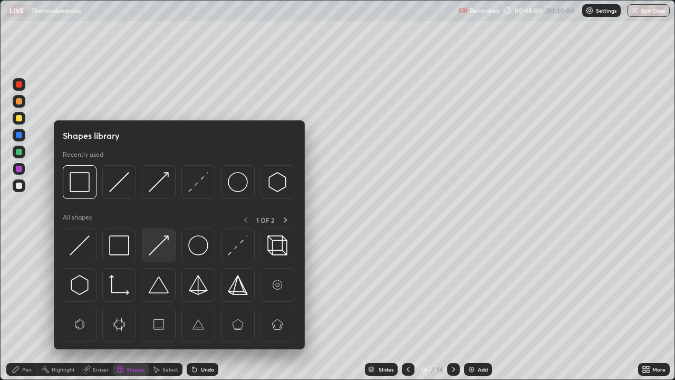
click at [160, 245] on img at bounding box center [159, 245] width 20 height 20
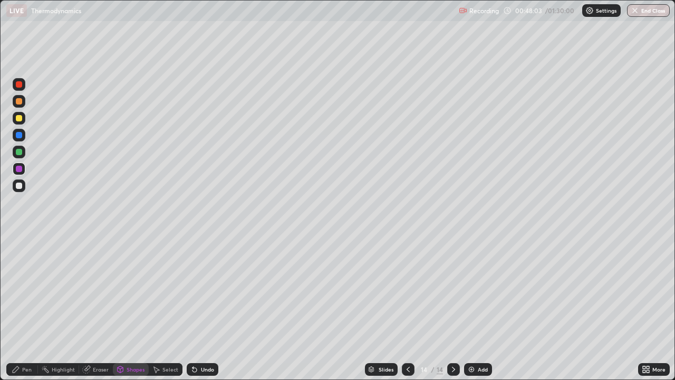
click at [24, 308] on div "Pen" at bounding box center [26, 369] width 9 height 5
click at [128, 308] on div "Shapes" at bounding box center [136, 369] width 18 height 5
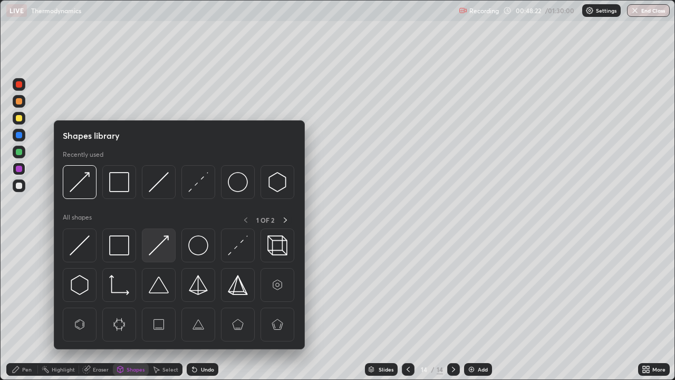
click at [161, 246] on img at bounding box center [159, 245] width 20 height 20
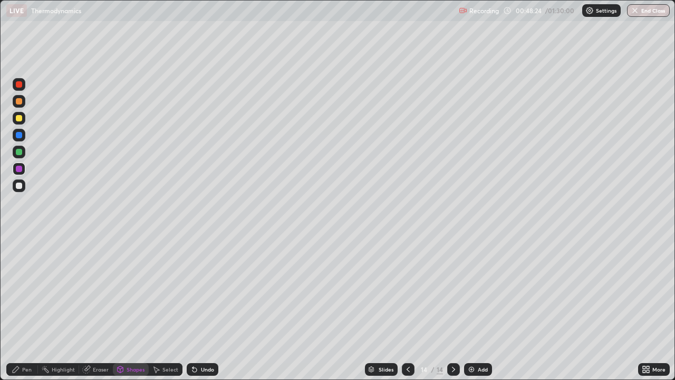
click at [130, 308] on div "Shapes" at bounding box center [131, 369] width 36 height 13
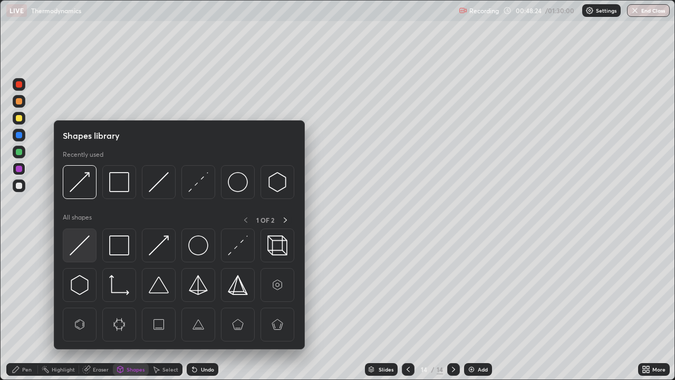
click at [84, 245] on img at bounding box center [80, 245] width 20 height 20
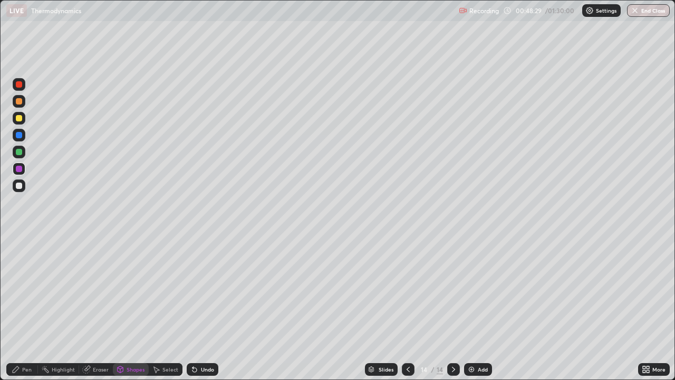
click at [32, 308] on div "Pen" at bounding box center [22, 369] width 32 height 13
click at [130, 308] on div "Shapes" at bounding box center [136, 369] width 18 height 5
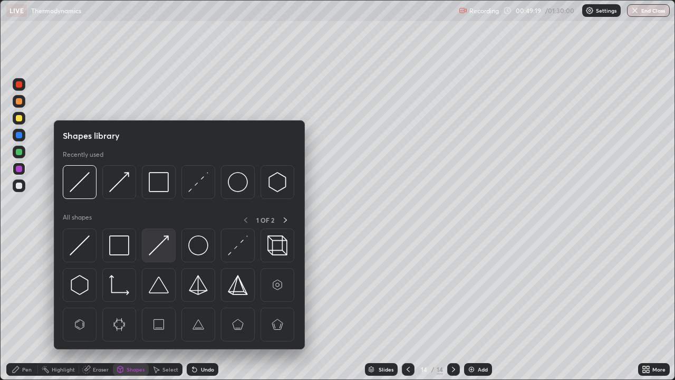
click at [157, 251] on img at bounding box center [159, 245] width 20 height 20
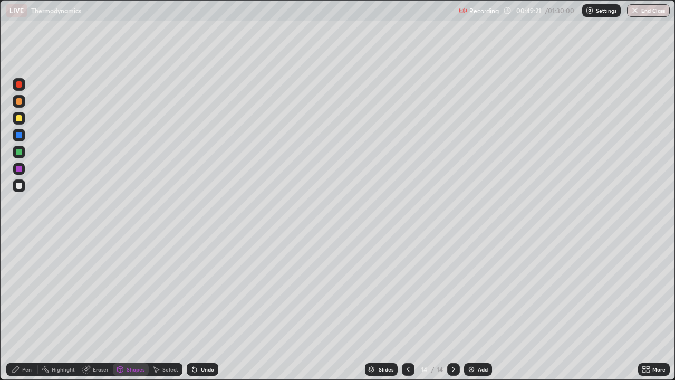
click at [30, 308] on div "Pen" at bounding box center [26, 369] width 9 height 5
click at [478, 308] on div "Add" at bounding box center [483, 369] width 10 height 5
click at [129, 308] on div "Shapes" at bounding box center [131, 369] width 36 height 13
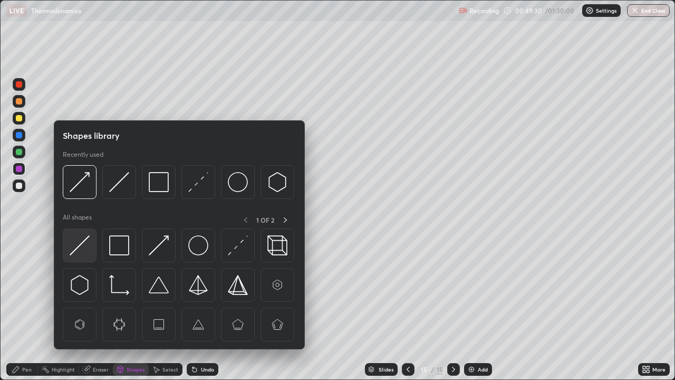
click at [80, 245] on img at bounding box center [80, 245] width 20 height 20
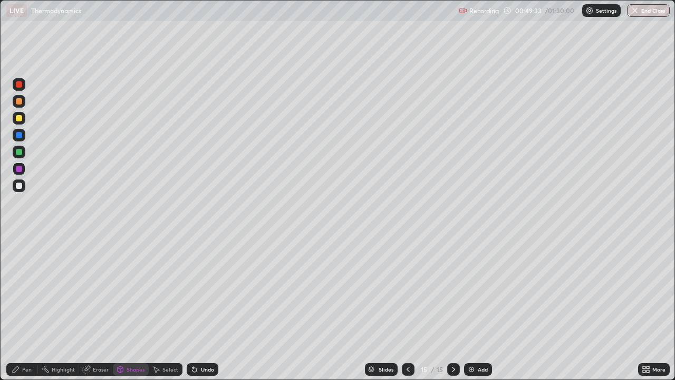
click at [21, 308] on div "Pen" at bounding box center [22, 369] width 32 height 13
click at [18, 169] on div at bounding box center [19, 169] width 6 height 6
click at [134, 308] on div "Shapes" at bounding box center [136, 369] width 18 height 5
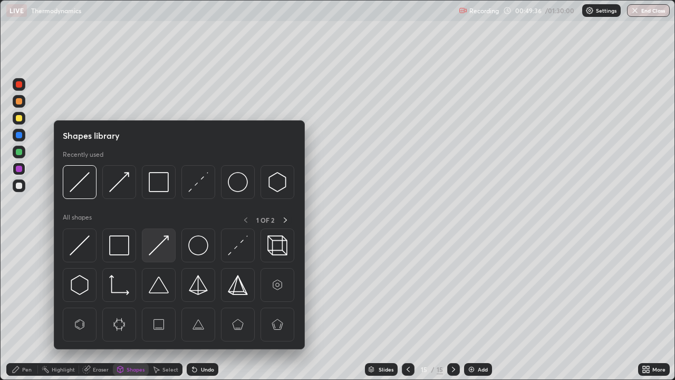
click at [159, 247] on img at bounding box center [159, 245] width 20 height 20
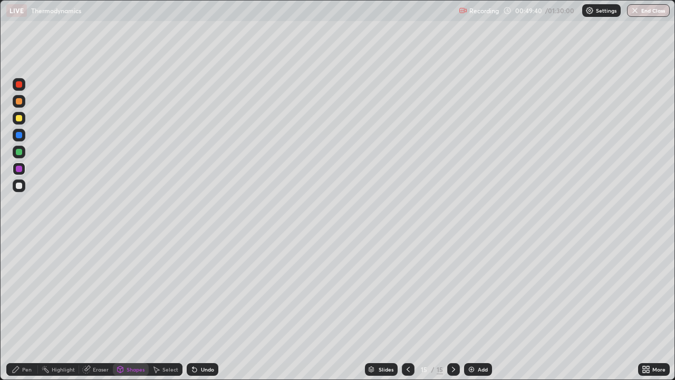
click at [23, 308] on div "Pen" at bounding box center [22, 369] width 32 height 13
click at [16, 149] on div at bounding box center [19, 152] width 6 height 6
click at [127, 308] on div "Shapes" at bounding box center [136, 369] width 18 height 5
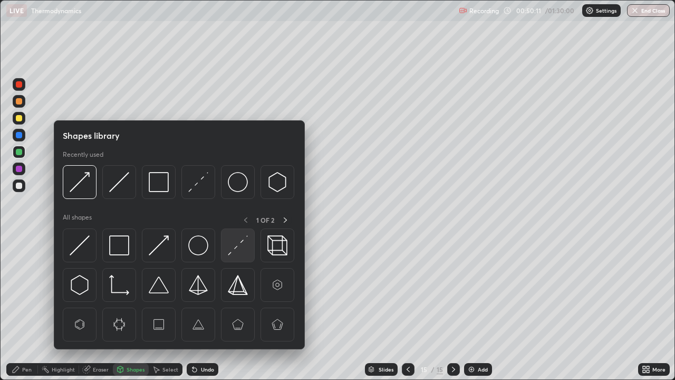
click at [240, 247] on img at bounding box center [238, 245] width 20 height 20
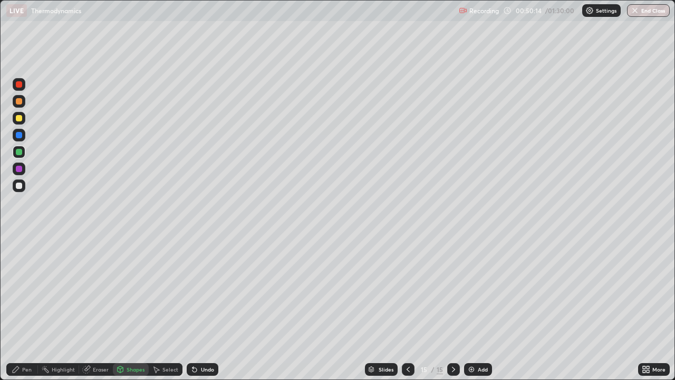
click at [19, 308] on icon at bounding box center [16, 369] width 8 height 8
click at [128, 308] on div "Shapes" at bounding box center [136, 369] width 18 height 5
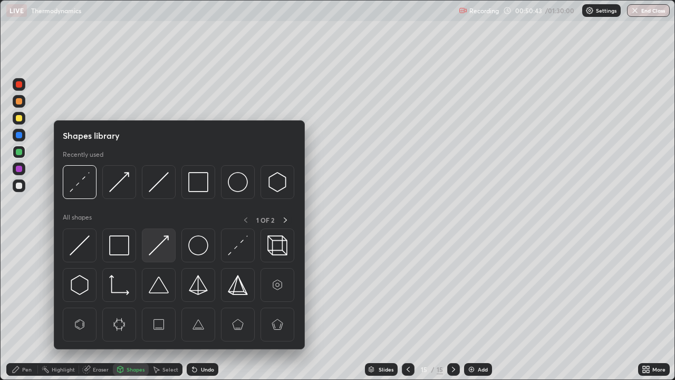
click at [157, 249] on img at bounding box center [159, 245] width 20 height 20
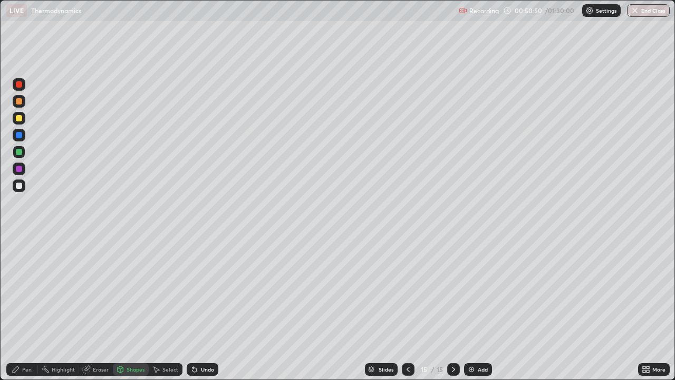
click at [137, 308] on div "Shapes" at bounding box center [136, 369] width 18 height 5
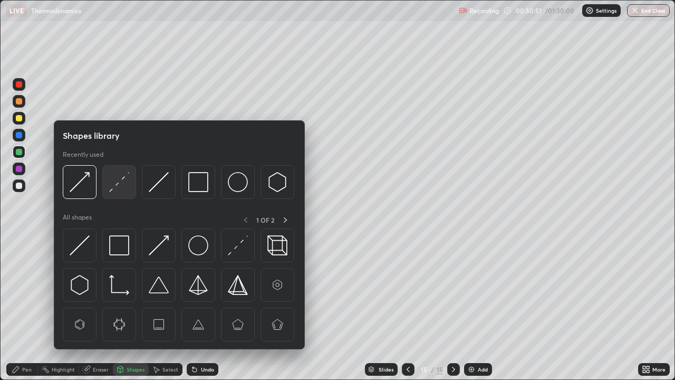
click at [127, 188] on img at bounding box center [119, 182] width 20 height 20
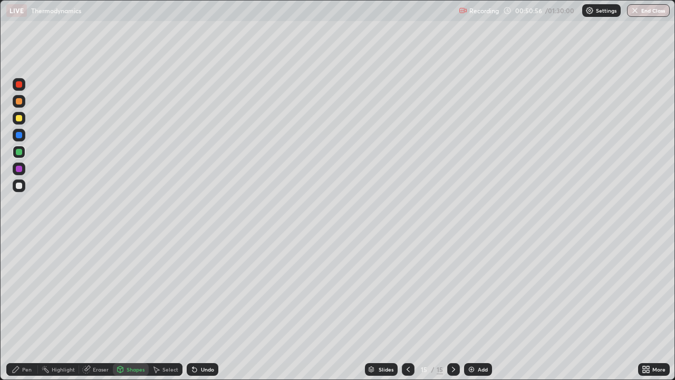
click at [24, 308] on div "Pen" at bounding box center [26, 369] width 9 height 5
click at [20, 135] on div at bounding box center [19, 135] width 6 height 6
click at [128, 308] on div "Shapes" at bounding box center [136, 369] width 18 height 5
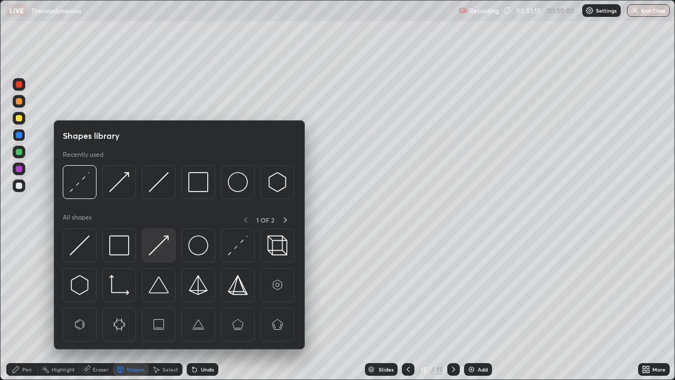
click at [159, 250] on img at bounding box center [159, 245] width 20 height 20
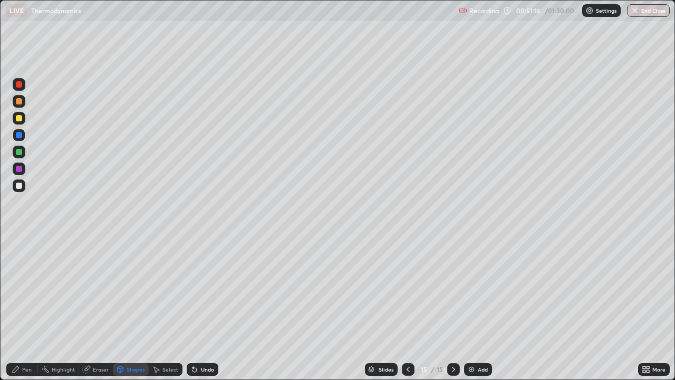
click at [26, 308] on div "Pen" at bounding box center [22, 369] width 32 height 13
click at [201, 308] on div "Undo" at bounding box center [207, 369] width 13 height 5
click at [203, 308] on div "Undo" at bounding box center [203, 369] width 32 height 13
click at [201, 308] on div "Undo" at bounding box center [203, 369] width 32 height 13
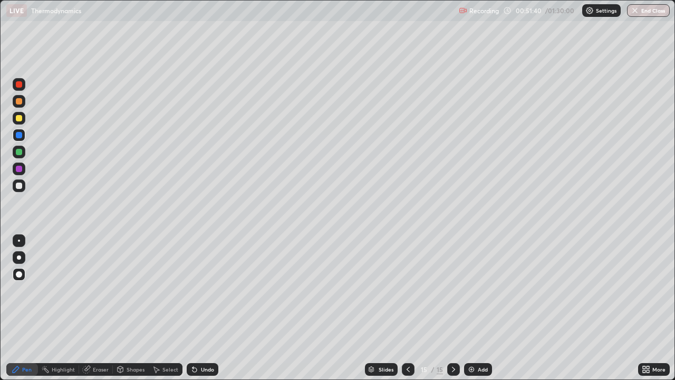
click at [201, 308] on div "Undo" at bounding box center [207, 369] width 13 height 5
click at [198, 308] on div "Undo" at bounding box center [203, 369] width 32 height 13
click at [196, 308] on icon at bounding box center [195, 369] width 8 height 8
click at [194, 308] on icon at bounding box center [195, 370] width 4 height 4
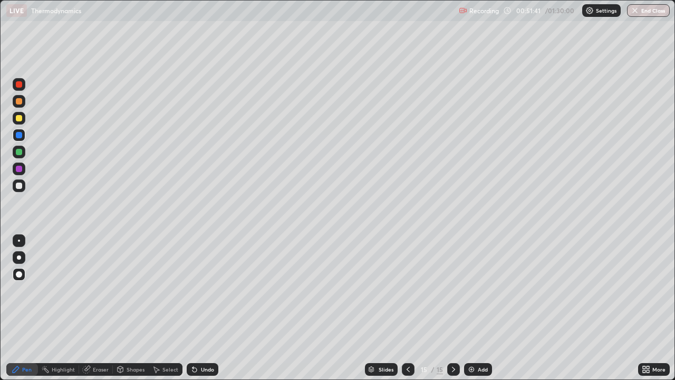
click at [195, 308] on icon at bounding box center [195, 370] width 4 height 4
click at [193, 308] on icon at bounding box center [195, 370] width 4 height 4
click at [201, 308] on div "Undo" at bounding box center [207, 369] width 13 height 5
click at [202, 308] on div "Undo" at bounding box center [207, 369] width 13 height 5
click at [204, 308] on div "Undo" at bounding box center [207, 369] width 13 height 5
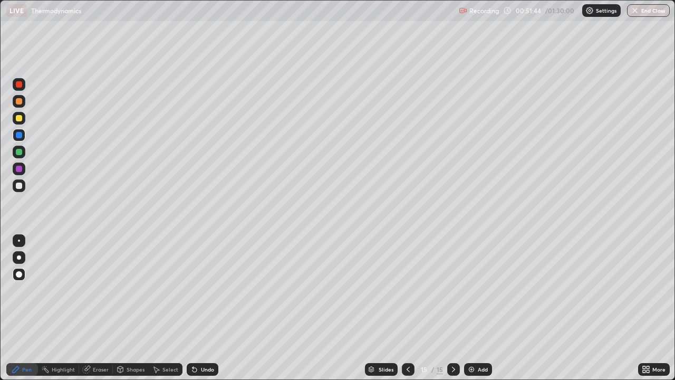
click at [202, 308] on div "Undo" at bounding box center [203, 369] width 32 height 13
click at [201, 308] on div "Undo" at bounding box center [203, 369] width 32 height 13
click at [197, 308] on icon at bounding box center [195, 369] width 8 height 8
click at [198, 308] on div "Undo" at bounding box center [203, 369] width 32 height 13
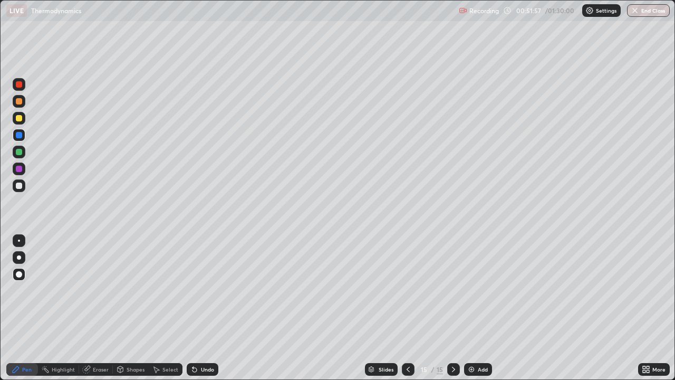
click at [141, 308] on div "Shapes" at bounding box center [136, 369] width 18 height 5
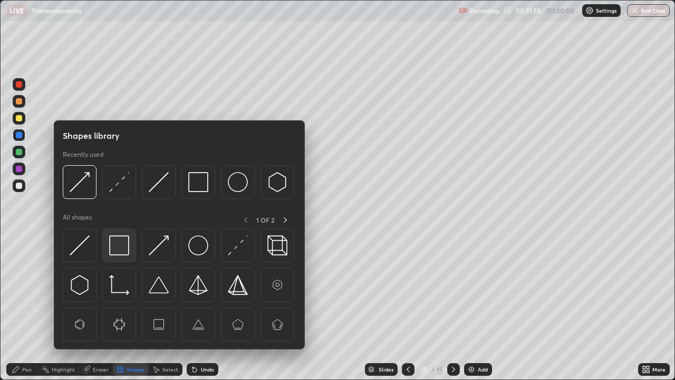
click at [120, 249] on img at bounding box center [119, 245] width 20 height 20
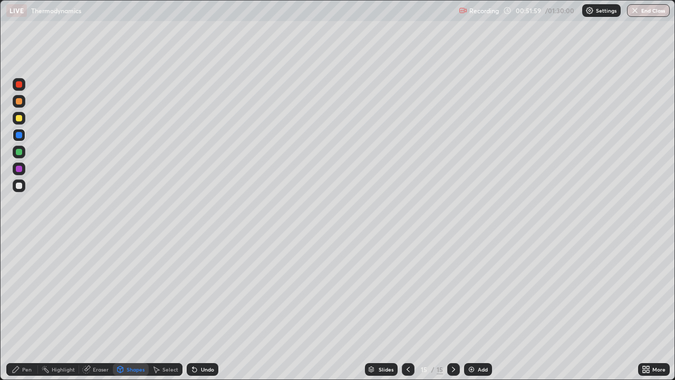
click at [20, 185] on div at bounding box center [19, 186] width 6 height 6
click at [22, 308] on div "Pen" at bounding box center [26, 369] width 9 height 5
click at [132, 308] on div "Shapes" at bounding box center [136, 369] width 18 height 5
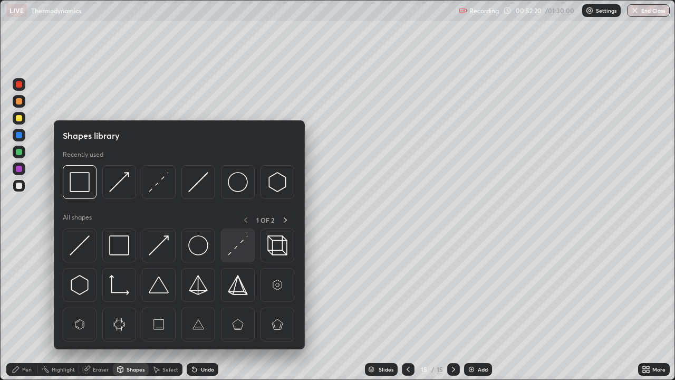
click at [236, 244] on img at bounding box center [238, 245] width 20 height 20
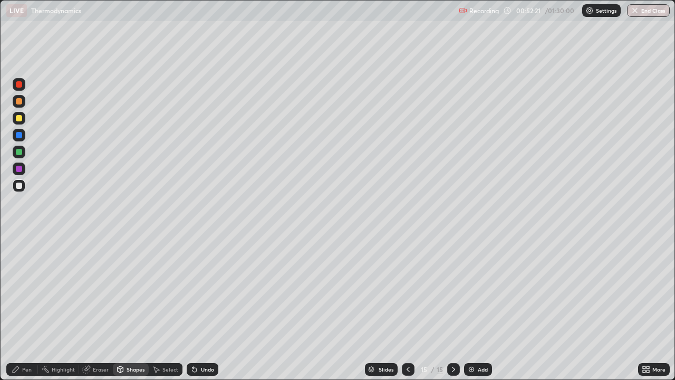
click at [20, 169] on div at bounding box center [19, 169] width 6 height 6
click at [27, 308] on div "Pen" at bounding box center [26, 369] width 9 height 5
click at [20, 185] on div at bounding box center [19, 186] width 6 height 6
click at [483, 308] on div "Add" at bounding box center [483, 369] width 10 height 5
click at [138, 308] on div "Shapes" at bounding box center [136, 369] width 18 height 5
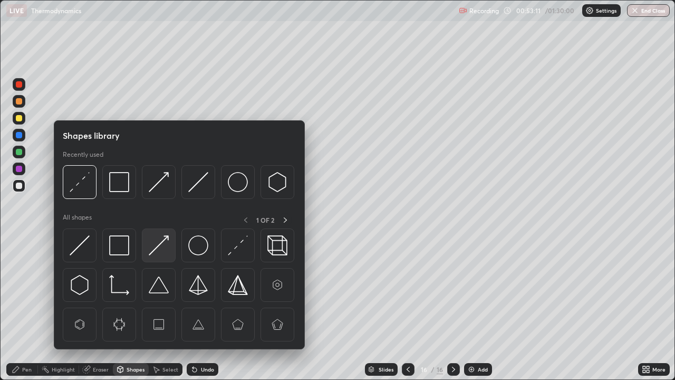
click at [156, 245] on img at bounding box center [159, 245] width 20 height 20
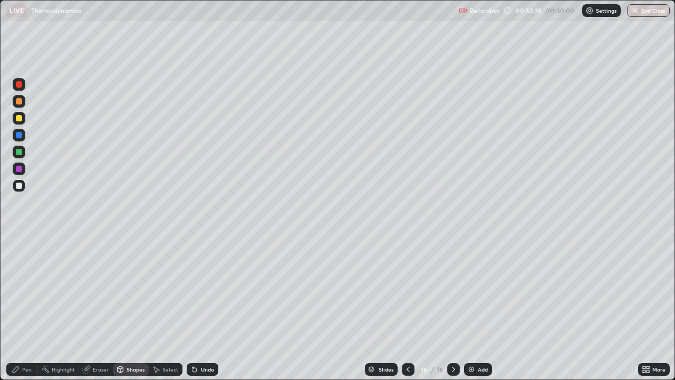
click at [30, 308] on div "Pen" at bounding box center [26, 369] width 9 height 5
click at [19, 136] on div at bounding box center [19, 135] width 6 height 6
click at [131, 308] on div "Shapes" at bounding box center [136, 369] width 18 height 5
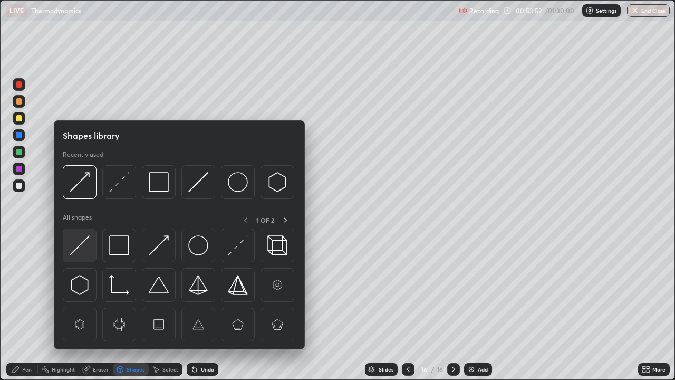
click at [83, 248] on img at bounding box center [80, 245] width 20 height 20
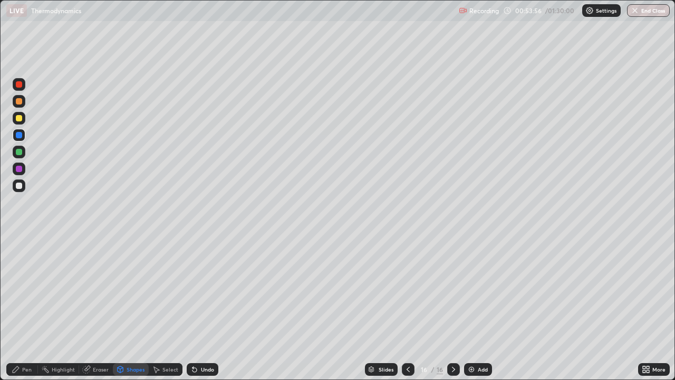
click at [28, 308] on div "Pen" at bounding box center [26, 369] width 9 height 5
click at [20, 168] on div at bounding box center [19, 169] width 6 height 6
click at [132, 308] on div "Shapes" at bounding box center [136, 369] width 18 height 5
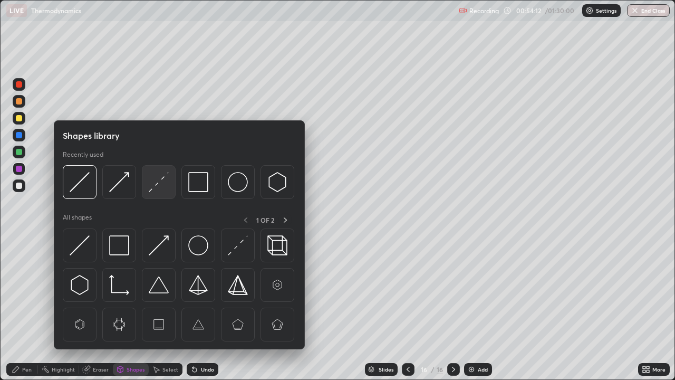
click at [153, 183] on img at bounding box center [159, 182] width 20 height 20
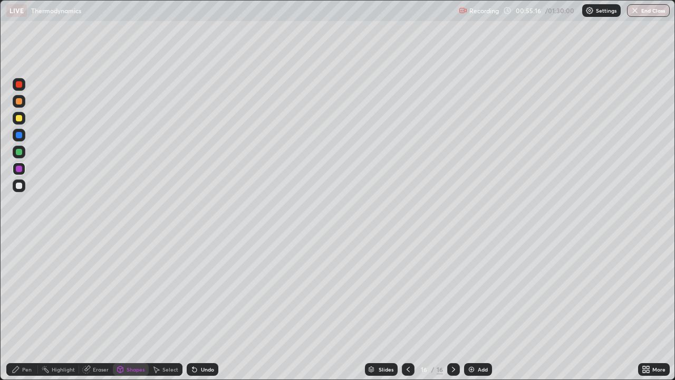
click at [25, 308] on div "Pen" at bounding box center [26, 369] width 9 height 5
click at [208, 308] on div "Undo" at bounding box center [207, 369] width 13 height 5
click at [478, 308] on div "Add" at bounding box center [483, 369] width 10 height 5
click at [130, 308] on div "Shapes" at bounding box center [136, 369] width 18 height 5
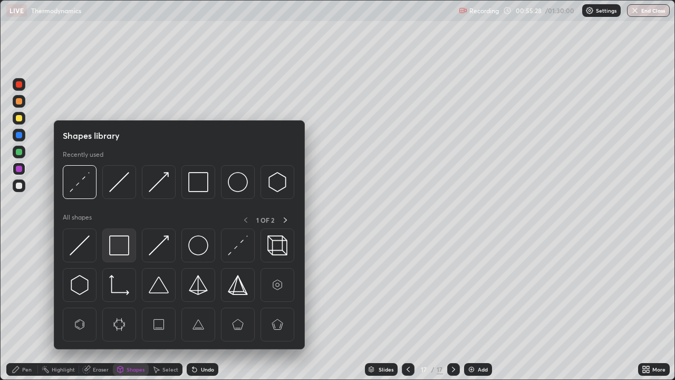
click at [122, 244] on img at bounding box center [119, 245] width 20 height 20
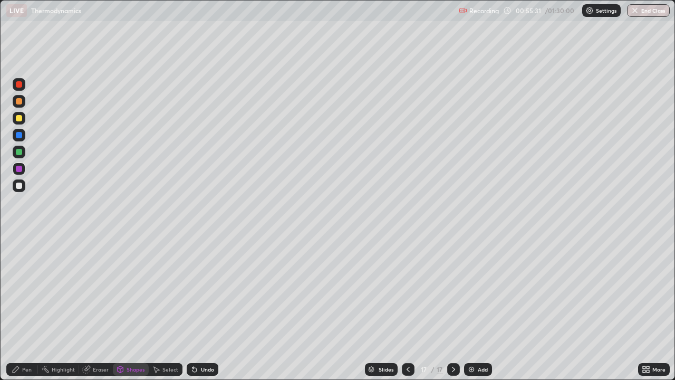
click at [16, 308] on icon at bounding box center [16, 369] width 6 height 6
click at [16, 149] on div at bounding box center [19, 152] width 13 height 13
click at [132, 308] on div "Shapes" at bounding box center [136, 369] width 18 height 5
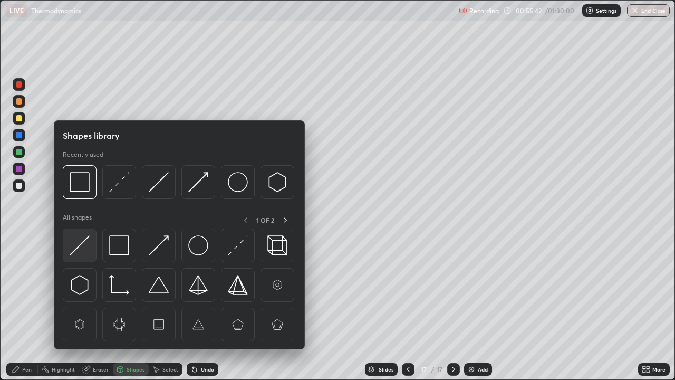
click at [89, 249] on img at bounding box center [80, 245] width 20 height 20
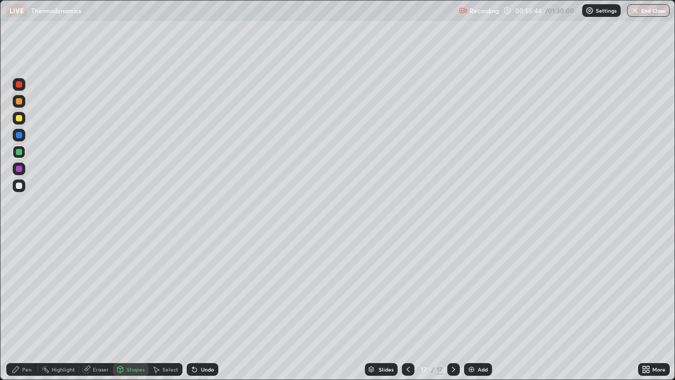
click at [130, 308] on div "Shapes" at bounding box center [136, 369] width 18 height 5
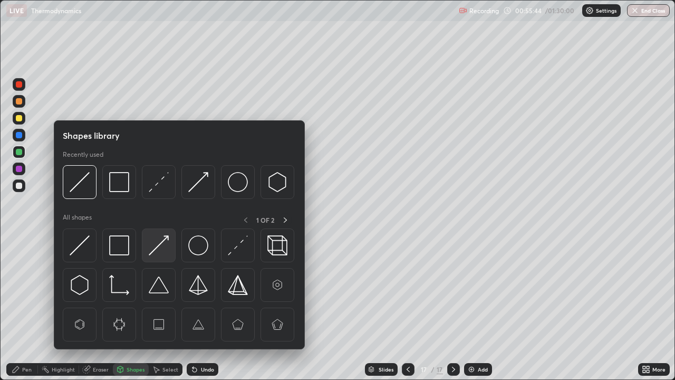
click at [156, 250] on img at bounding box center [159, 245] width 20 height 20
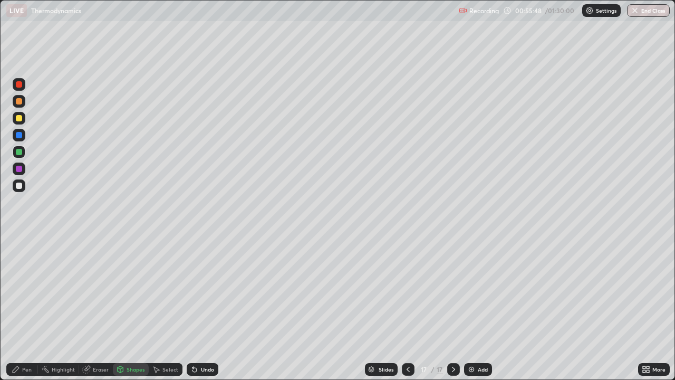
click at [21, 308] on div "Pen" at bounding box center [22, 369] width 32 height 13
click at [22, 164] on div at bounding box center [19, 169] width 13 height 13
click at [478, 308] on div "Add" at bounding box center [483, 369] width 10 height 5
click at [132, 308] on div "Shapes" at bounding box center [136, 369] width 18 height 5
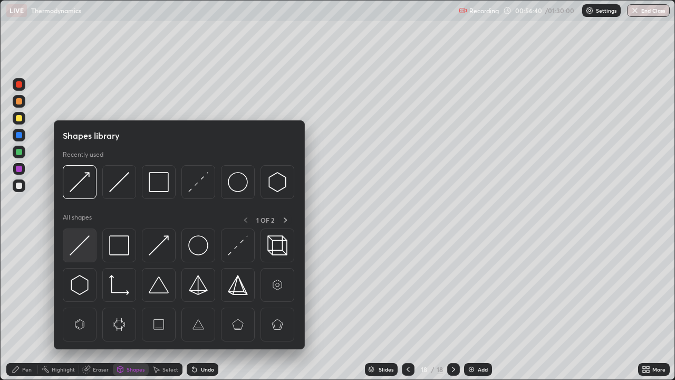
click at [87, 252] on img at bounding box center [80, 245] width 20 height 20
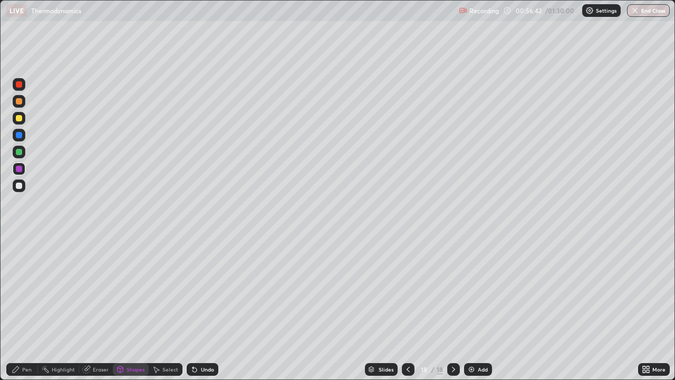
click at [22, 308] on div "Pen" at bounding box center [22, 369] width 32 height 13
click at [407, 308] on icon at bounding box center [408, 369] width 8 height 8
click at [408, 308] on icon at bounding box center [408, 369] width 8 height 8
click at [402, 308] on div at bounding box center [408, 369] width 13 height 21
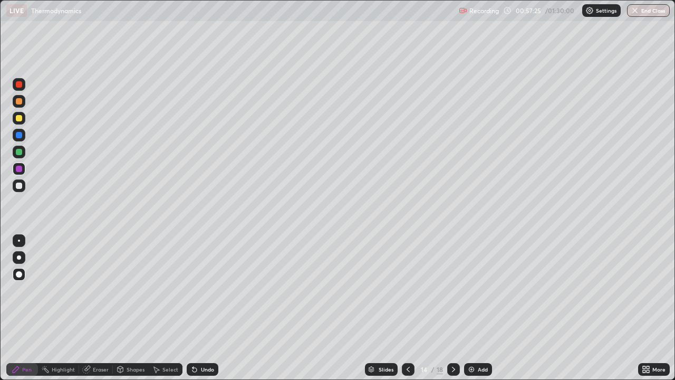
click at [407, 308] on icon at bounding box center [408, 369] width 8 height 8
click at [453, 308] on icon at bounding box center [454, 369] width 8 height 8
click at [457, 308] on div at bounding box center [453, 369] width 13 height 13
click at [407, 308] on icon at bounding box center [408, 369] width 8 height 8
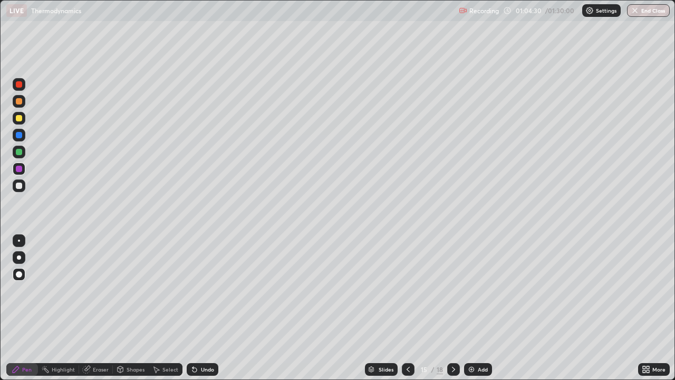
click at [453, 308] on icon at bounding box center [454, 369] width 8 height 8
click at [454, 308] on icon at bounding box center [454, 369] width 8 height 8
click at [411, 308] on icon at bounding box center [408, 369] width 8 height 8
click at [453, 308] on icon at bounding box center [454, 369] width 8 height 8
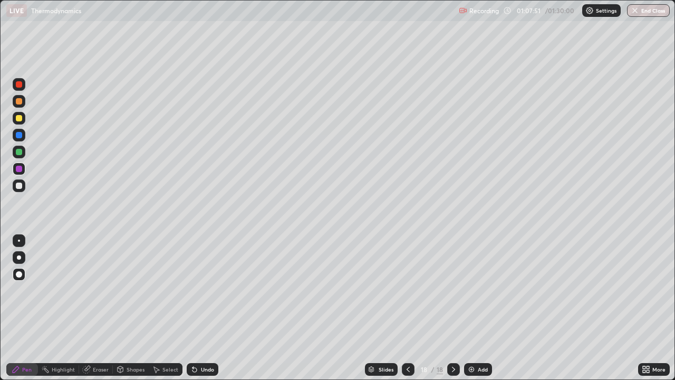
click at [420, 308] on div "18" at bounding box center [424, 369] width 11 height 6
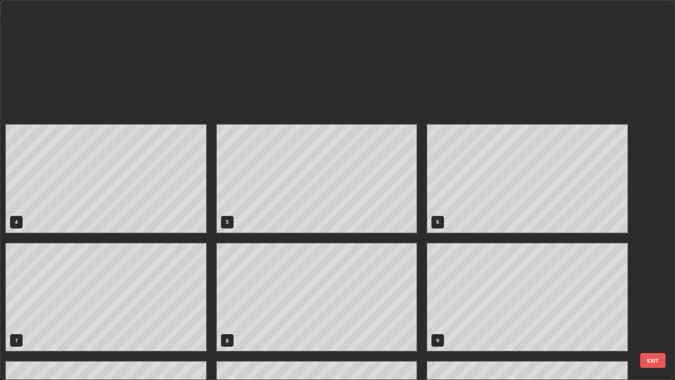
scroll to position [376, 669]
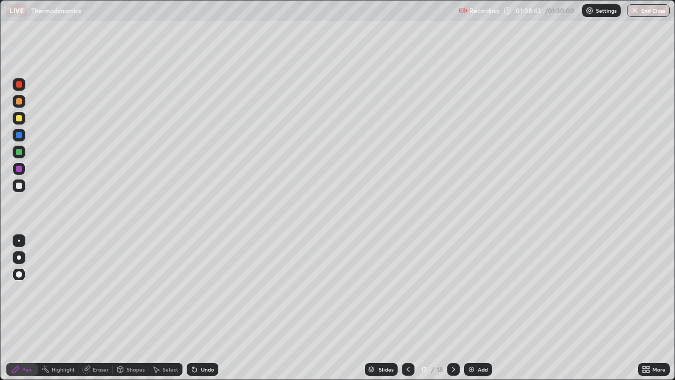
click at [451, 308] on icon at bounding box center [454, 369] width 8 height 8
click at [482, 308] on div "Add" at bounding box center [483, 369] width 10 height 5
click at [127, 308] on div "Shapes" at bounding box center [136, 369] width 18 height 5
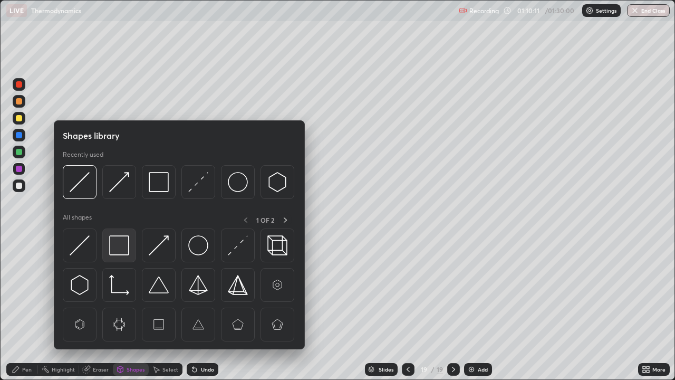
click at [120, 247] on img at bounding box center [119, 245] width 20 height 20
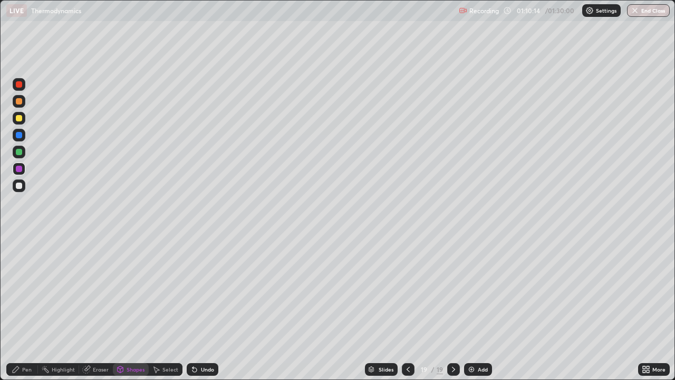
click at [30, 308] on div "Pen" at bounding box center [26, 369] width 9 height 5
click at [23, 308] on div "Pen" at bounding box center [26, 369] width 9 height 5
click at [20, 152] on div at bounding box center [19, 152] width 6 height 6
click at [136, 308] on div "Shapes" at bounding box center [136, 369] width 18 height 5
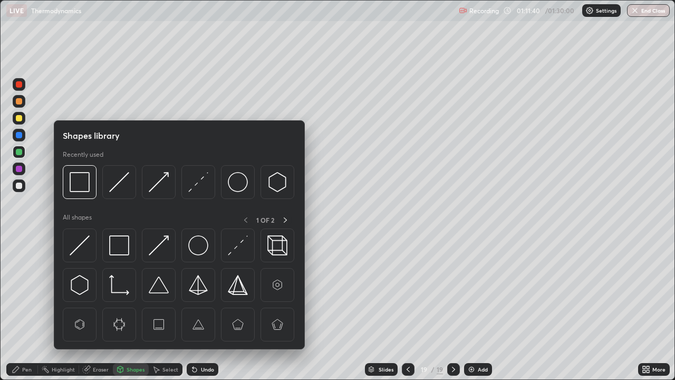
click at [91, 242] on div at bounding box center [80, 245] width 34 height 34
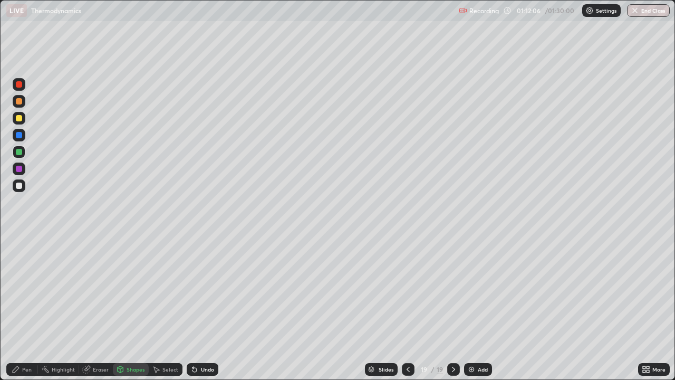
click at [25, 308] on div "Pen" at bounding box center [26, 369] width 9 height 5
click at [127, 308] on div "Shapes" at bounding box center [136, 369] width 18 height 5
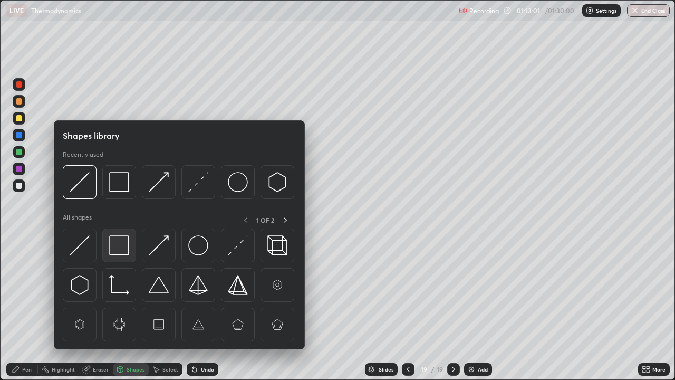
click at [122, 243] on img at bounding box center [119, 245] width 20 height 20
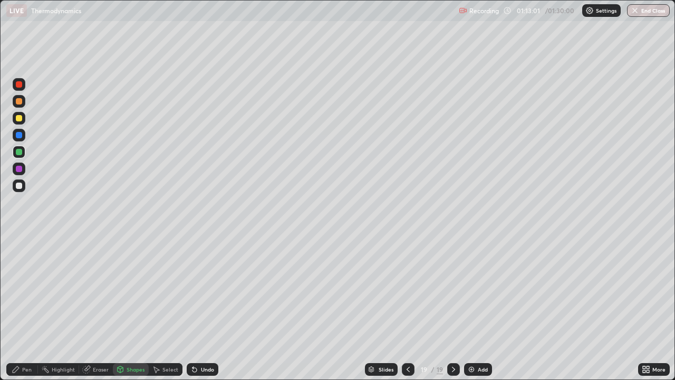
click at [19, 186] on div at bounding box center [19, 186] width 6 height 6
click at [207, 308] on div "Undo" at bounding box center [207, 369] width 13 height 5
click at [30, 308] on div "Pen" at bounding box center [22, 369] width 32 height 13
click at [19, 154] on div at bounding box center [19, 152] width 6 height 6
click at [20, 169] on div at bounding box center [19, 169] width 6 height 6
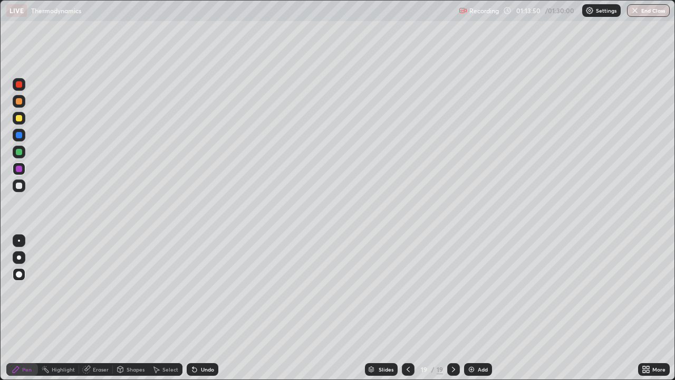
click at [480, 308] on div "Add" at bounding box center [483, 369] width 10 height 5
click at [130, 308] on div "Shapes" at bounding box center [136, 369] width 18 height 5
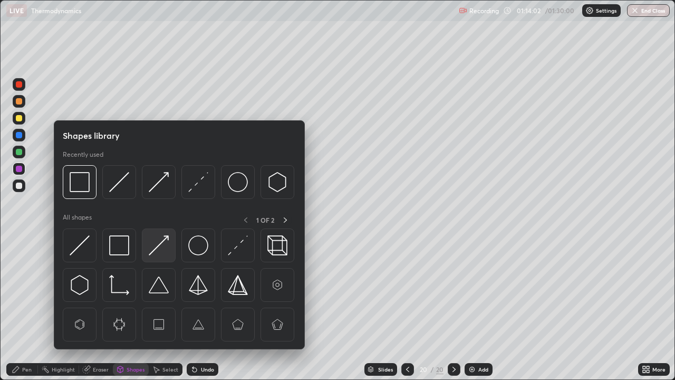
click at [158, 251] on img at bounding box center [159, 245] width 20 height 20
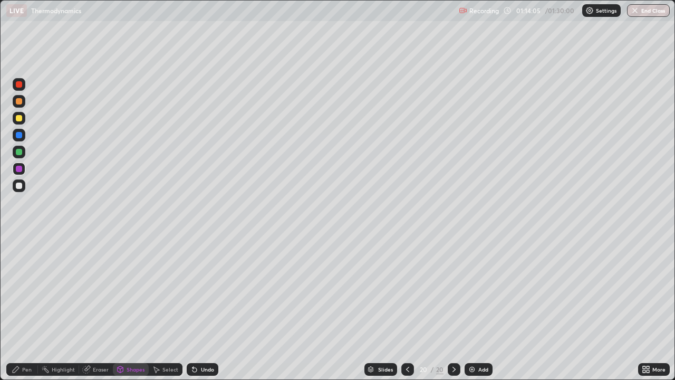
click at [23, 308] on div "Pen" at bounding box center [22, 369] width 32 height 13
click at [133, 308] on div "Shapes" at bounding box center [136, 369] width 18 height 5
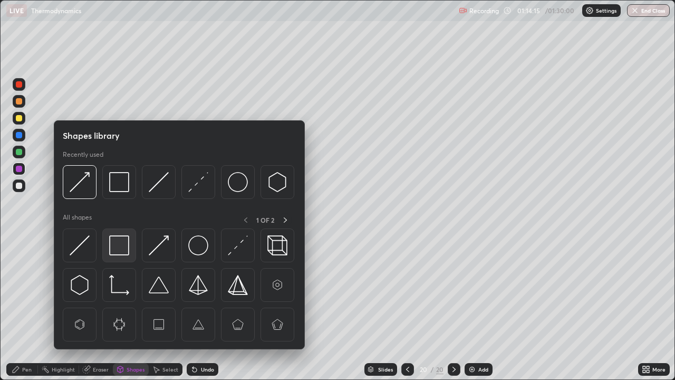
click at [120, 247] on img at bounding box center [119, 245] width 20 height 20
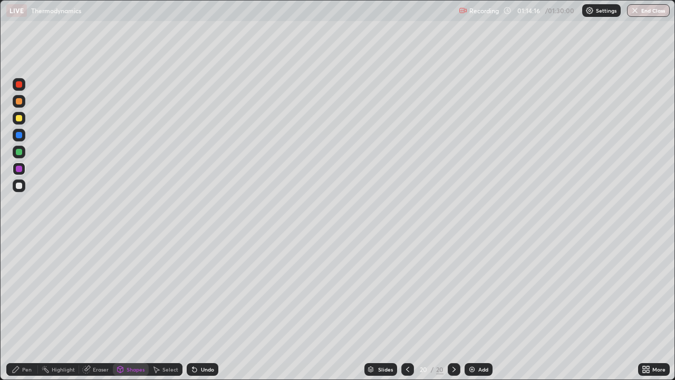
click at [20, 186] on div at bounding box center [19, 186] width 6 height 6
click at [19, 308] on icon at bounding box center [16, 369] width 6 height 6
click at [134, 308] on div "Shapes" at bounding box center [136, 369] width 18 height 5
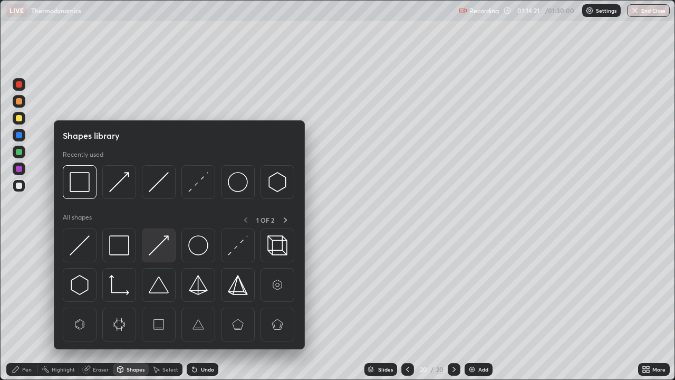
click at [160, 247] on img at bounding box center [159, 245] width 20 height 20
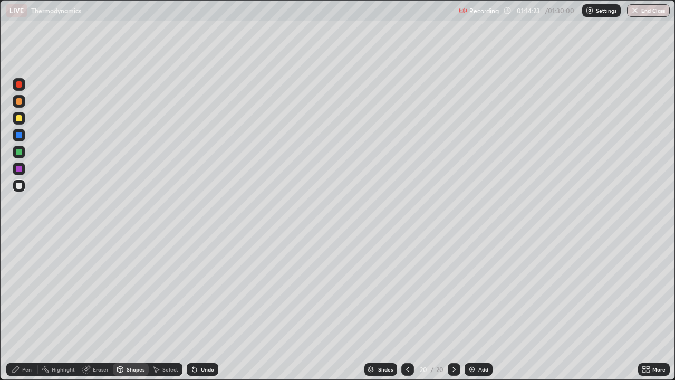
click at [24, 308] on div "Pen" at bounding box center [26, 369] width 9 height 5
click at [23, 166] on div at bounding box center [19, 169] width 13 height 13
click at [597, 308] on div "Slides 20 / 20 Add" at bounding box center [428, 369] width 420 height 21
click at [596, 308] on div "Slides 20 / 20 Add" at bounding box center [428, 369] width 420 height 21
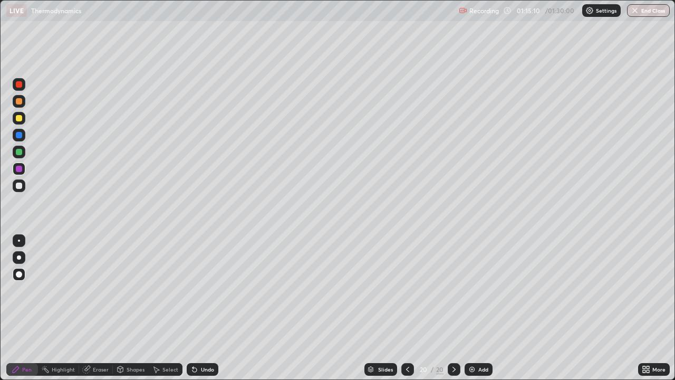
click at [482, 308] on div "Add" at bounding box center [484, 369] width 10 height 5
click at [129, 308] on div "Shapes" at bounding box center [136, 369] width 18 height 5
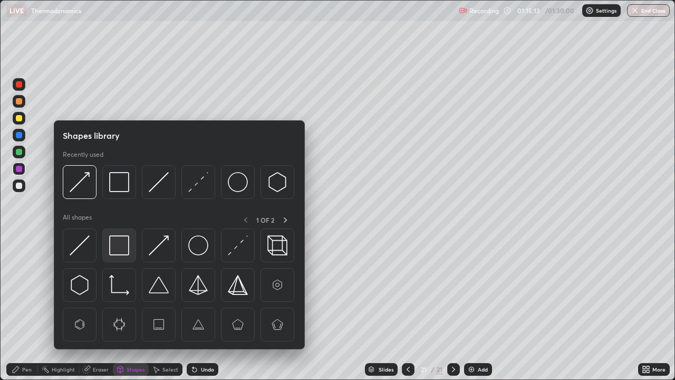
click at [121, 247] on img at bounding box center [119, 245] width 20 height 20
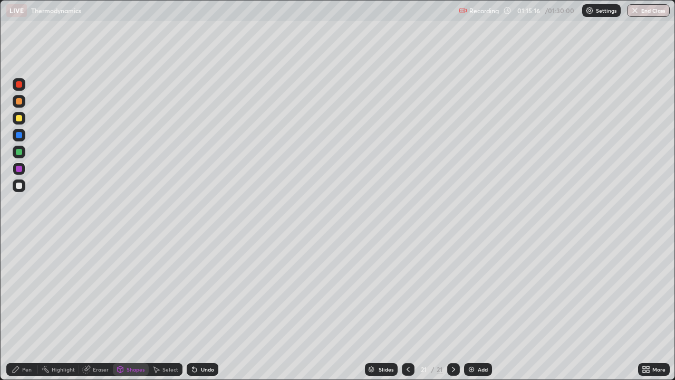
click at [16, 308] on icon at bounding box center [16, 369] width 6 height 6
click at [133, 308] on div "Shapes" at bounding box center [136, 369] width 18 height 5
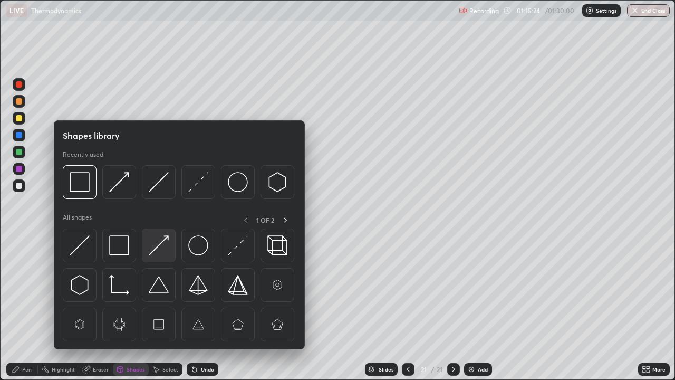
click at [155, 249] on img at bounding box center [159, 245] width 20 height 20
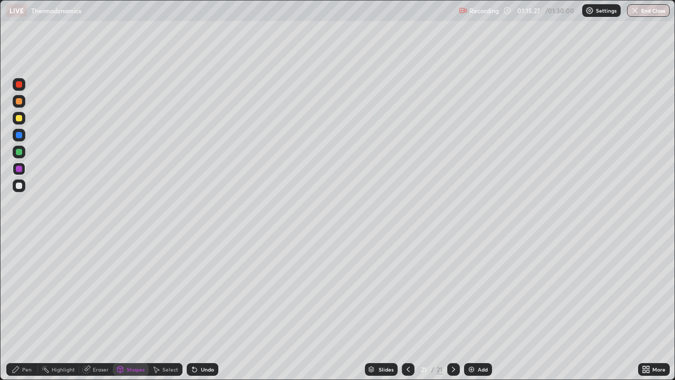
click at [135, 308] on div "Shapes" at bounding box center [131, 369] width 36 height 13
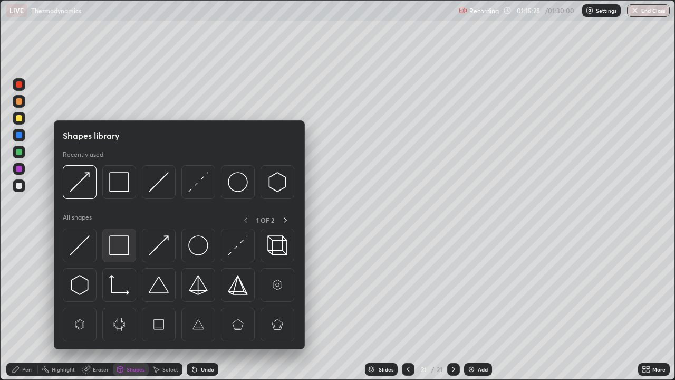
click at [122, 247] on img at bounding box center [119, 245] width 20 height 20
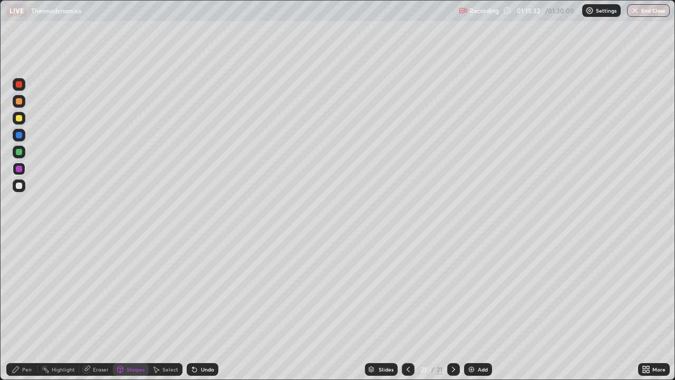
click at [23, 308] on div "Pen" at bounding box center [26, 369] width 9 height 5
click at [24, 150] on div at bounding box center [19, 152] width 13 height 13
click at [23, 168] on div at bounding box center [19, 169] width 13 height 13
click at [134, 308] on div "Shapes" at bounding box center [136, 369] width 18 height 5
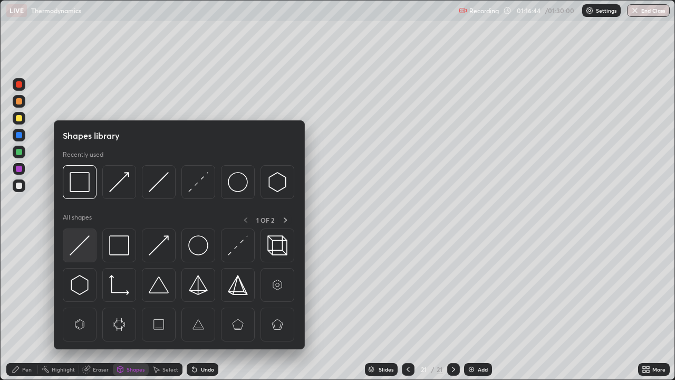
click at [80, 248] on img at bounding box center [80, 245] width 20 height 20
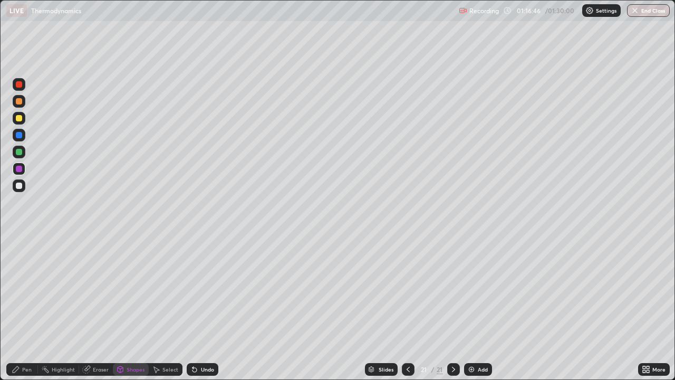
click at [23, 308] on div "Pen" at bounding box center [26, 369] width 9 height 5
click at [403, 308] on div at bounding box center [408, 369] width 13 height 21
click at [403, 308] on div at bounding box center [408, 369] width 13 height 13
click at [453, 308] on icon at bounding box center [454, 369] width 8 height 8
click at [450, 308] on icon at bounding box center [454, 369] width 8 height 8
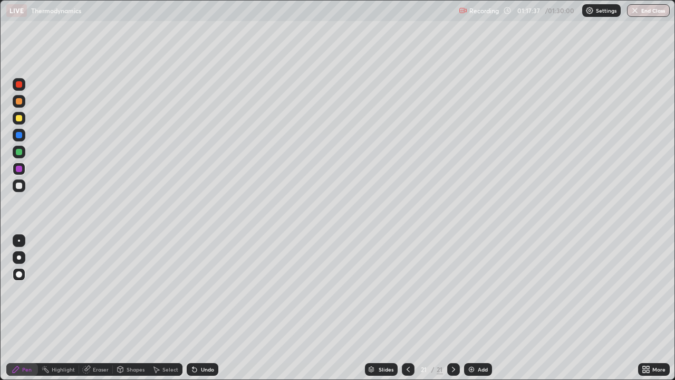
click at [481, 308] on div "Add" at bounding box center [483, 369] width 10 height 5
click at [136, 308] on div "Shapes" at bounding box center [136, 369] width 18 height 5
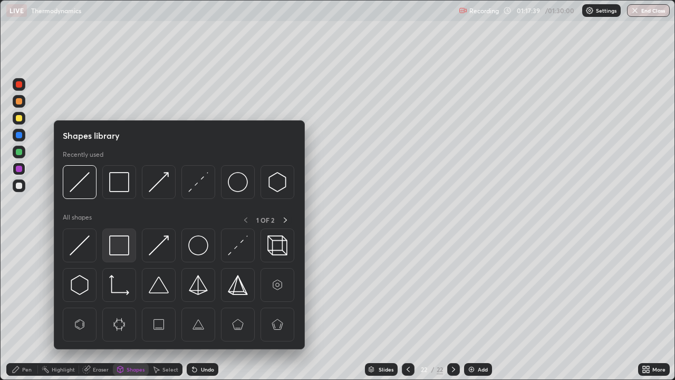
click at [121, 249] on img at bounding box center [119, 245] width 20 height 20
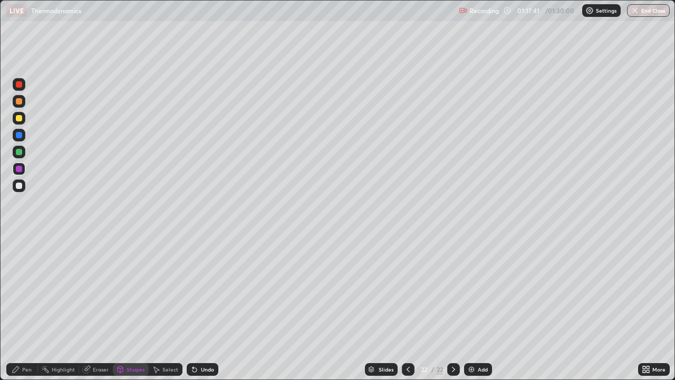
click at [26, 308] on div "Pen" at bounding box center [26, 369] width 9 height 5
click at [20, 152] on div at bounding box center [19, 152] width 6 height 6
click at [130, 308] on div "Shapes" at bounding box center [136, 369] width 18 height 5
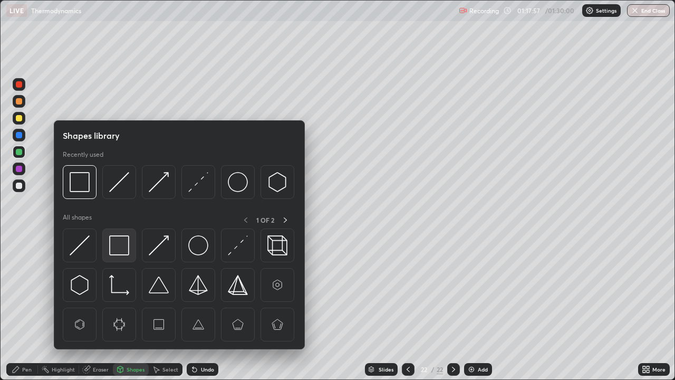
click at [121, 250] on img at bounding box center [119, 245] width 20 height 20
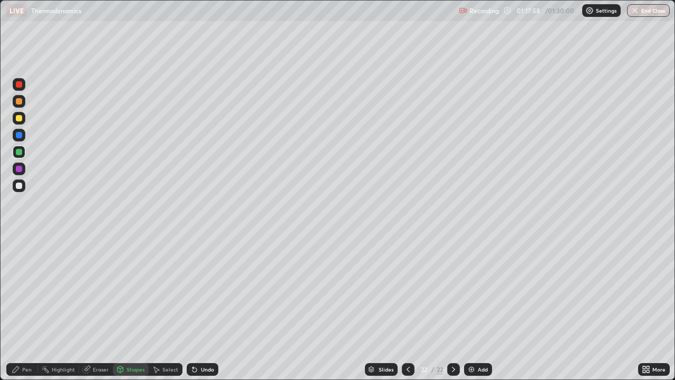
click at [19, 186] on div at bounding box center [19, 186] width 6 height 6
click at [135, 308] on div "Shapes" at bounding box center [131, 369] width 36 height 13
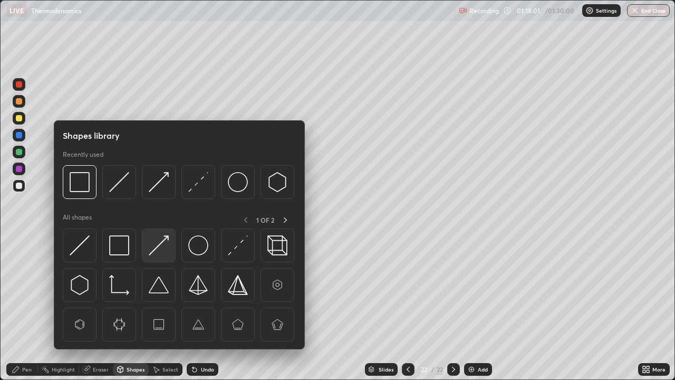
click at [166, 243] on img at bounding box center [159, 245] width 20 height 20
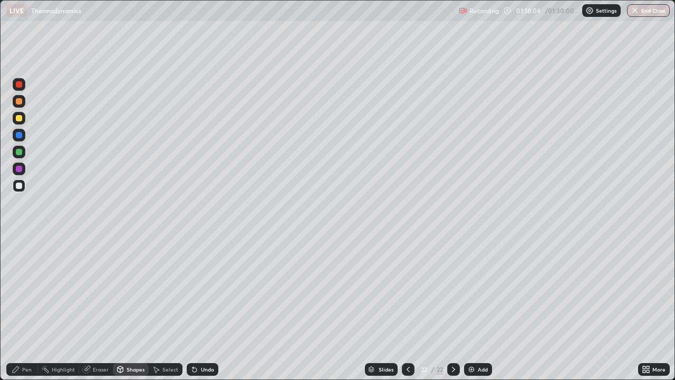
click at [29, 308] on div "Pen" at bounding box center [26, 369] width 9 height 5
click at [128, 308] on div "Shapes" at bounding box center [131, 369] width 36 height 13
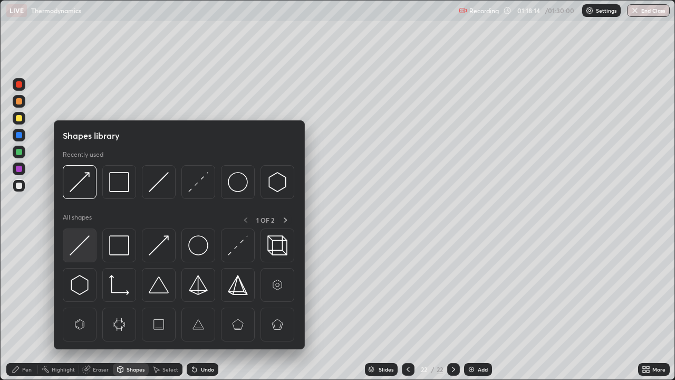
click at [87, 243] on img at bounding box center [80, 245] width 20 height 20
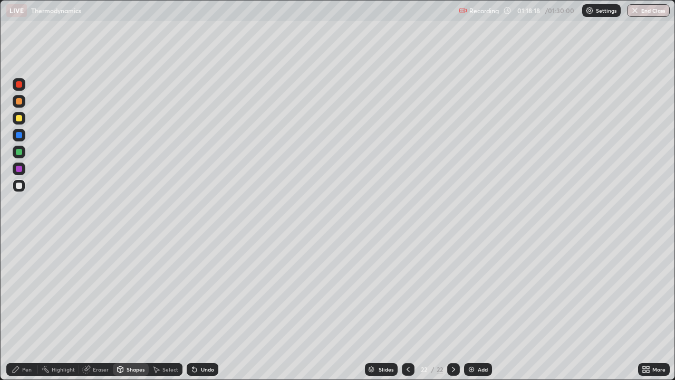
click at [25, 308] on div "Pen" at bounding box center [26, 369] width 9 height 5
click at [20, 170] on div at bounding box center [19, 169] width 6 height 6
click at [478, 308] on div "Add" at bounding box center [483, 369] width 10 height 5
click at [204, 308] on div "Undo" at bounding box center [207, 369] width 13 height 5
click at [206, 308] on div "Undo" at bounding box center [203, 369] width 32 height 13
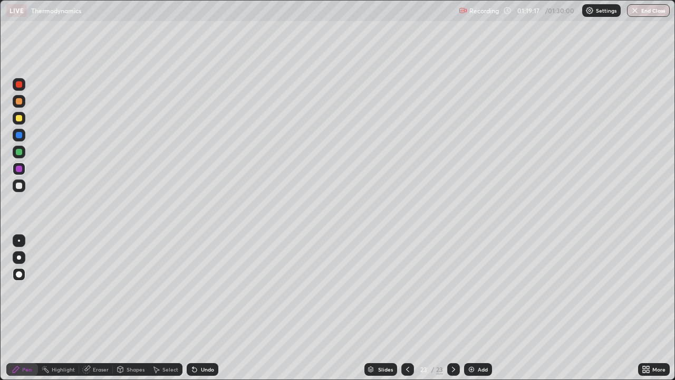
click at [205, 308] on div "Undo" at bounding box center [203, 369] width 32 height 13
click at [204, 308] on div "Undo" at bounding box center [201, 369] width 36 height 21
click at [206, 308] on div "Undo" at bounding box center [201, 369] width 36 height 21
click at [202, 308] on div "Undo" at bounding box center [201, 369] width 36 height 21
click at [207, 308] on div "Undo" at bounding box center [207, 369] width 13 height 5
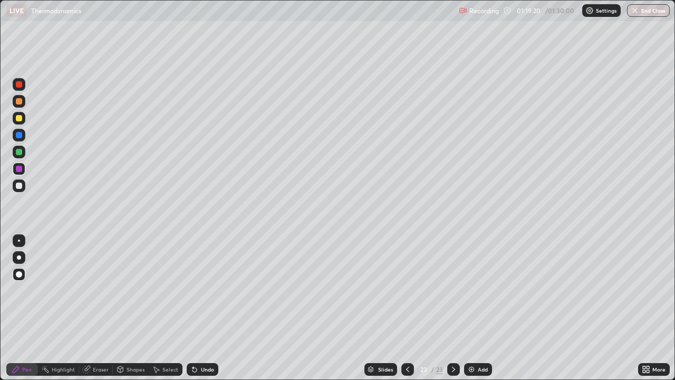
click at [206, 308] on div "Undo" at bounding box center [207, 369] width 13 height 5
click at [204, 308] on div "Undo" at bounding box center [203, 369] width 32 height 13
click at [205, 308] on div "Undo" at bounding box center [207, 369] width 13 height 5
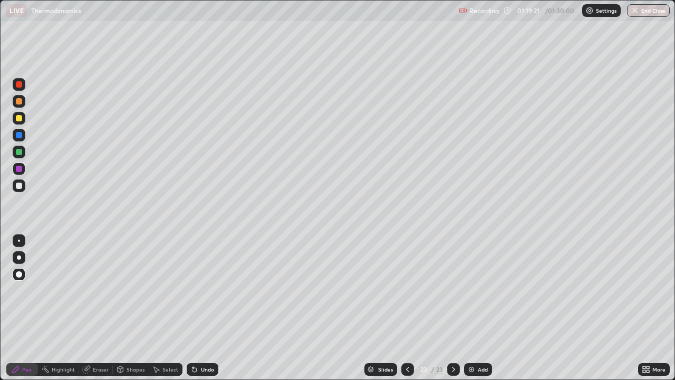
click at [205, 308] on div "Undo" at bounding box center [203, 369] width 32 height 13
click at [205, 308] on div "Undo" at bounding box center [207, 369] width 13 height 5
click at [205, 308] on div "Undo" at bounding box center [203, 369] width 32 height 13
click at [204, 308] on div "Undo" at bounding box center [203, 369] width 32 height 13
click at [203, 308] on div "Undo" at bounding box center [203, 369] width 32 height 13
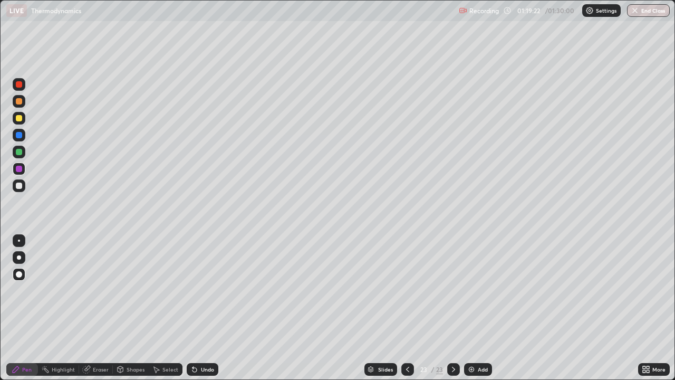
click at [204, 308] on div "Undo" at bounding box center [201, 369] width 36 height 21
click at [205, 308] on div "Undo" at bounding box center [203, 369] width 32 height 13
click at [203, 308] on div "Undo" at bounding box center [203, 369] width 32 height 13
click at [475, 308] on div "Add" at bounding box center [478, 369] width 28 height 13
click at [129, 308] on div "Shapes" at bounding box center [136, 369] width 18 height 5
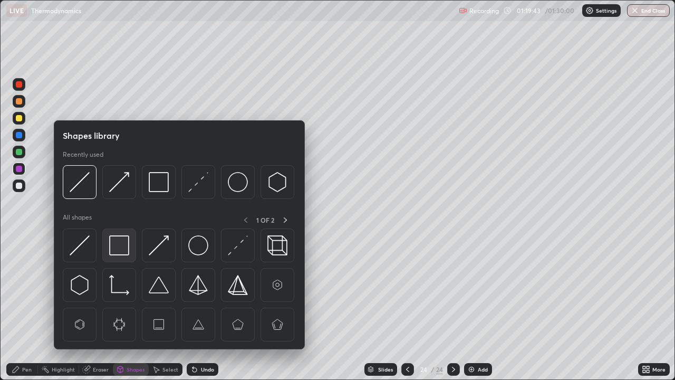
click at [121, 245] on img at bounding box center [119, 245] width 20 height 20
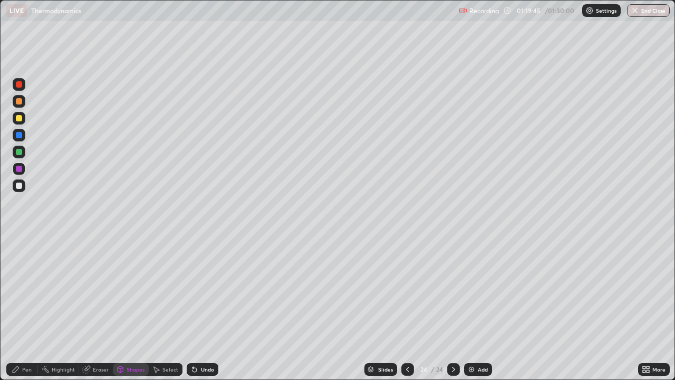
click at [21, 308] on div "Pen" at bounding box center [22, 369] width 32 height 13
click at [20, 152] on div at bounding box center [19, 152] width 6 height 6
click at [132, 308] on div "Shapes" at bounding box center [136, 369] width 18 height 5
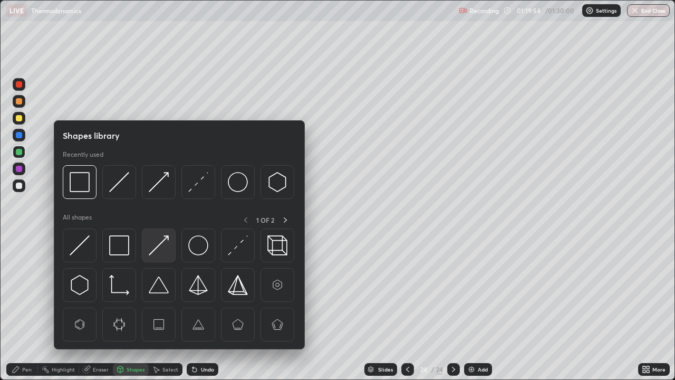
click at [160, 250] on img at bounding box center [159, 245] width 20 height 20
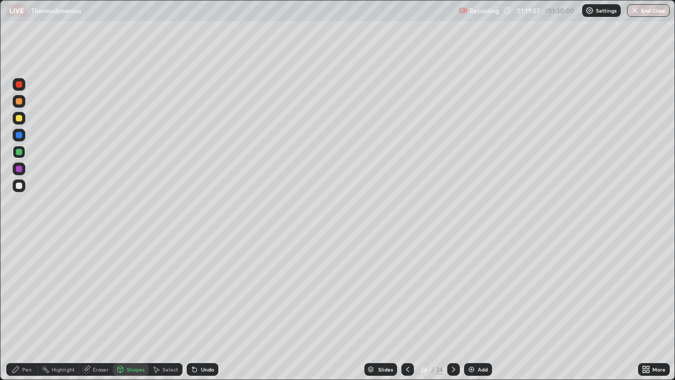
click at [131, 308] on div "Shapes" at bounding box center [136, 369] width 18 height 5
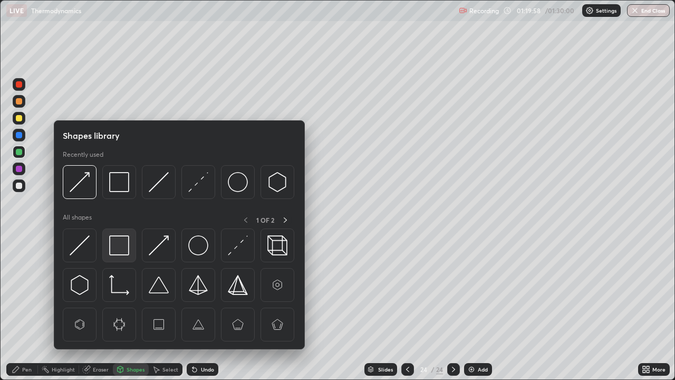
click at [122, 247] on img at bounding box center [119, 245] width 20 height 20
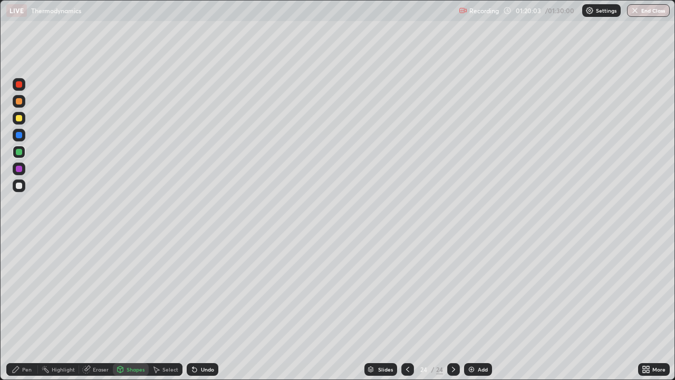
click at [26, 308] on div "Pen" at bounding box center [26, 369] width 9 height 5
click at [21, 167] on div at bounding box center [19, 169] width 6 height 6
click at [129, 308] on div "Shapes" at bounding box center [136, 369] width 18 height 5
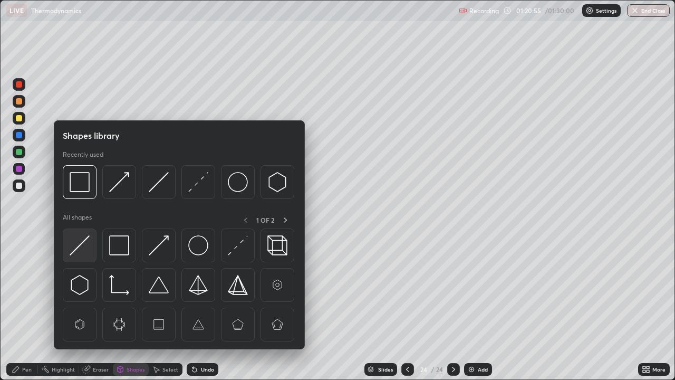
click at [84, 245] on img at bounding box center [80, 245] width 20 height 20
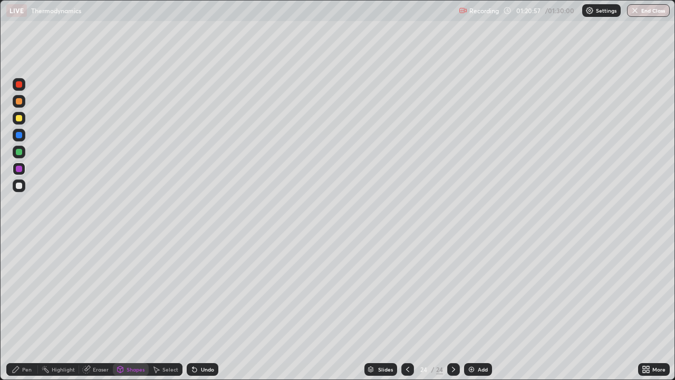
click at [22, 308] on div "Pen" at bounding box center [22, 369] width 32 height 13
click at [20, 185] on div at bounding box center [19, 186] width 6 height 6
click at [480, 308] on div "Add" at bounding box center [483, 369] width 10 height 5
click at [142, 308] on div "Shapes" at bounding box center [136, 369] width 18 height 5
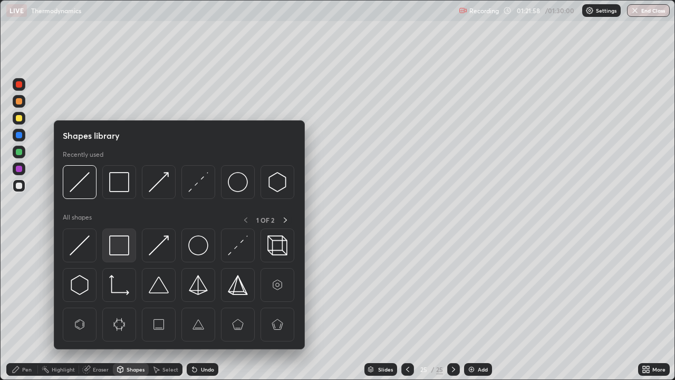
click at [118, 247] on img at bounding box center [119, 245] width 20 height 20
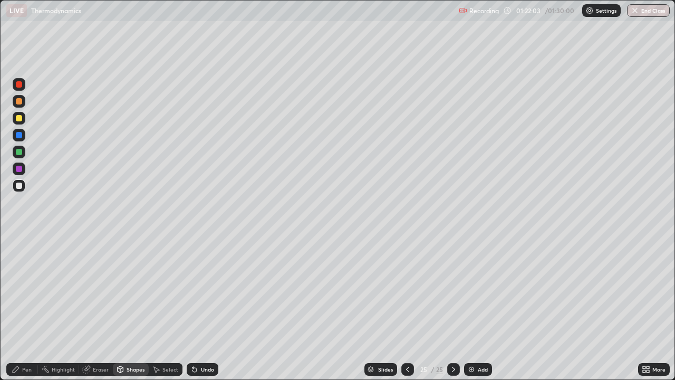
click at [407, 308] on icon at bounding box center [408, 369] width 8 height 8
click at [23, 308] on div "Pen" at bounding box center [26, 369] width 9 height 5
click at [453, 308] on icon at bounding box center [453, 369] width 3 height 5
click at [21, 116] on div at bounding box center [19, 118] width 6 height 6
click at [131, 308] on div "Shapes" at bounding box center [136, 369] width 18 height 5
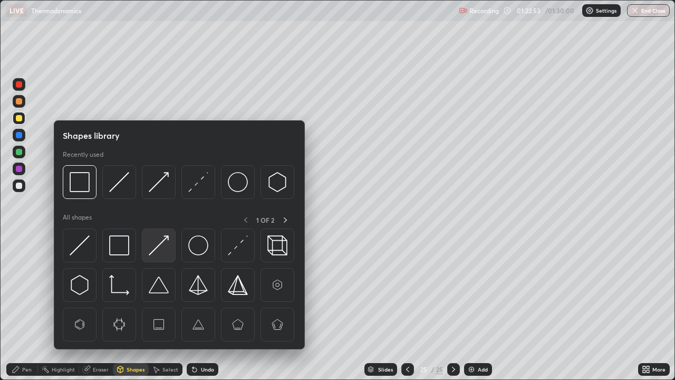
click at [164, 245] on img at bounding box center [159, 245] width 20 height 20
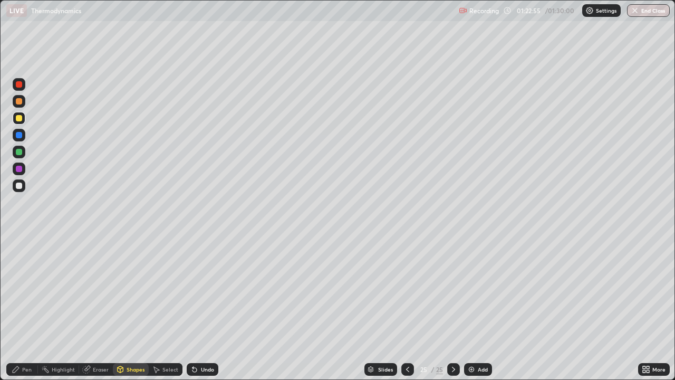
click at [34, 308] on div "Pen" at bounding box center [22, 369] width 32 height 13
click at [476, 308] on div "Add" at bounding box center [478, 369] width 28 height 13
click at [132, 308] on div "Shapes" at bounding box center [136, 369] width 18 height 5
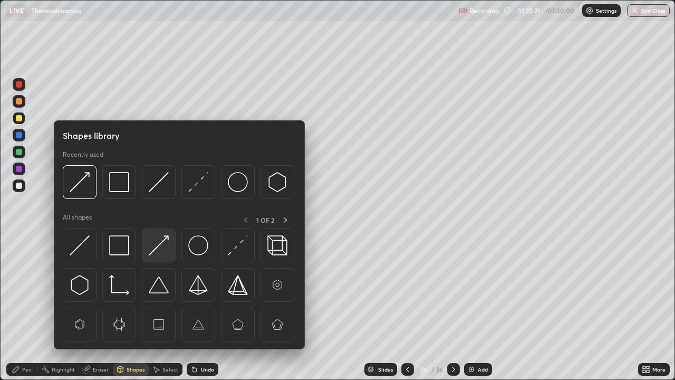
click at [161, 245] on img at bounding box center [159, 245] width 20 height 20
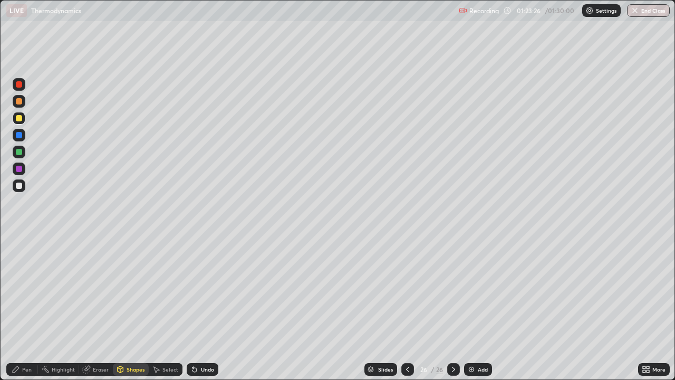
click at [22, 308] on div "Pen" at bounding box center [26, 369] width 9 height 5
click at [202, 308] on div "Undo" at bounding box center [207, 369] width 13 height 5
click at [199, 308] on div "Undo" at bounding box center [203, 369] width 32 height 13
click at [202, 308] on div "Undo" at bounding box center [207, 369] width 13 height 5
click at [205, 308] on div "Undo" at bounding box center [207, 369] width 13 height 5
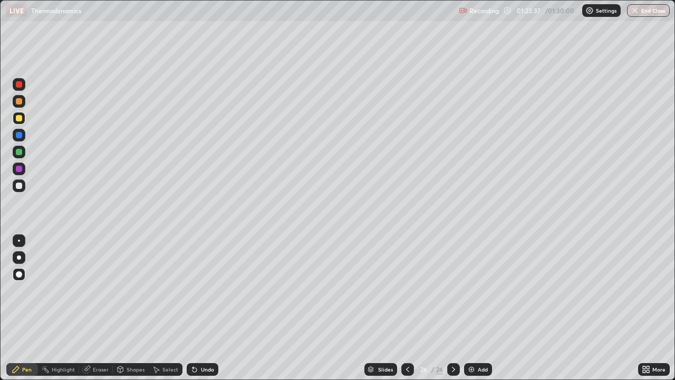
click at [205, 308] on div "Undo" at bounding box center [207, 369] width 13 height 5
click at [204, 308] on div "Undo" at bounding box center [207, 369] width 13 height 5
click at [205, 308] on div "Undo" at bounding box center [207, 369] width 13 height 5
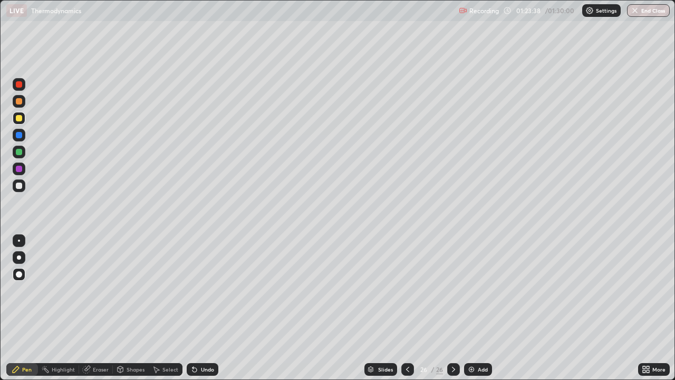
click at [204, 308] on div "Undo" at bounding box center [207, 369] width 13 height 5
click at [133, 308] on div "Shapes" at bounding box center [136, 369] width 18 height 5
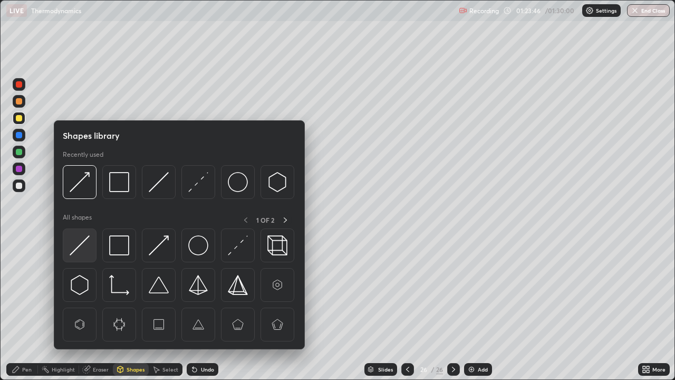
click at [80, 249] on img at bounding box center [80, 245] width 20 height 20
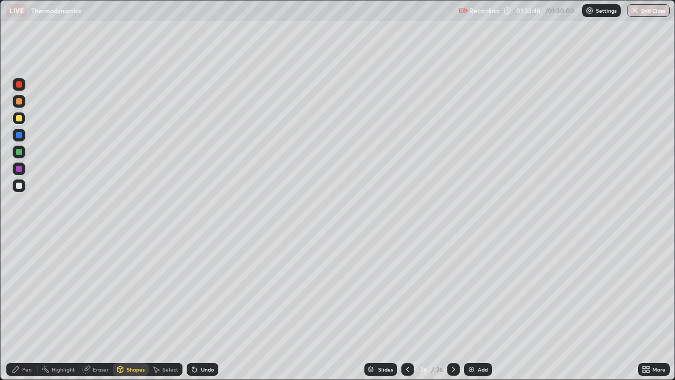
click at [24, 308] on div "Pen" at bounding box center [26, 369] width 9 height 5
click at [135, 308] on div "Shapes" at bounding box center [131, 369] width 36 height 13
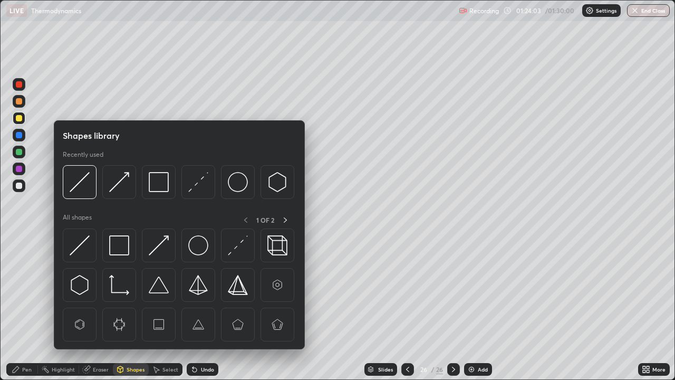
click at [95, 308] on div "Eraser" at bounding box center [101, 369] width 16 height 5
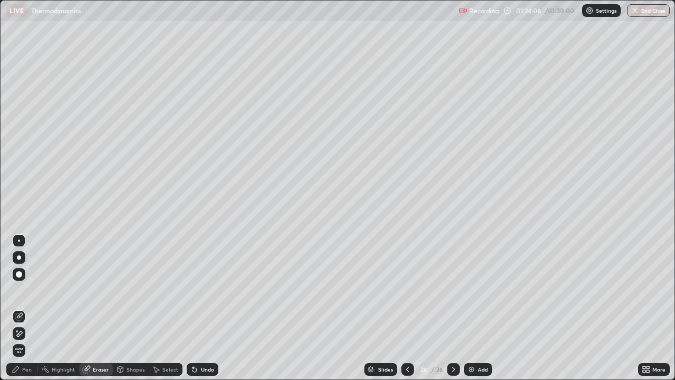
click at [96, 308] on div "Eraser" at bounding box center [101, 369] width 16 height 5
click at [134, 308] on div "Shapes" at bounding box center [136, 369] width 18 height 5
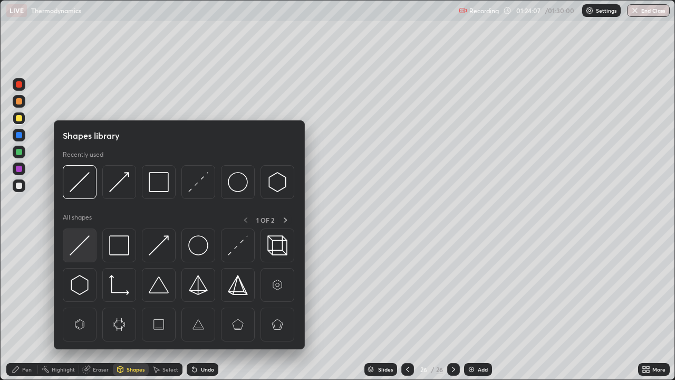
click at [79, 247] on img at bounding box center [80, 245] width 20 height 20
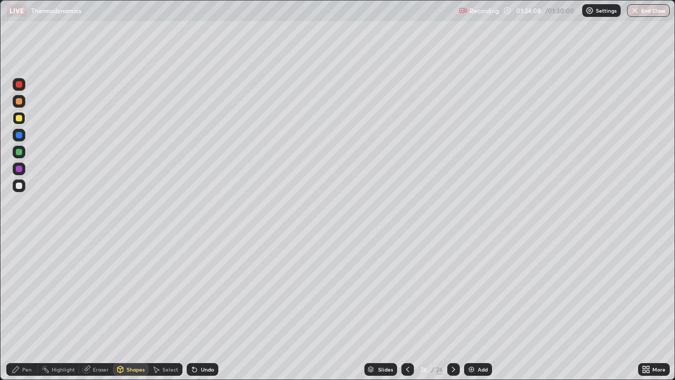
click at [19, 169] on div at bounding box center [19, 169] width 6 height 6
click at [30, 308] on div "Pen" at bounding box center [26, 369] width 9 height 5
click at [129, 308] on div "Shapes" at bounding box center [131, 369] width 36 height 13
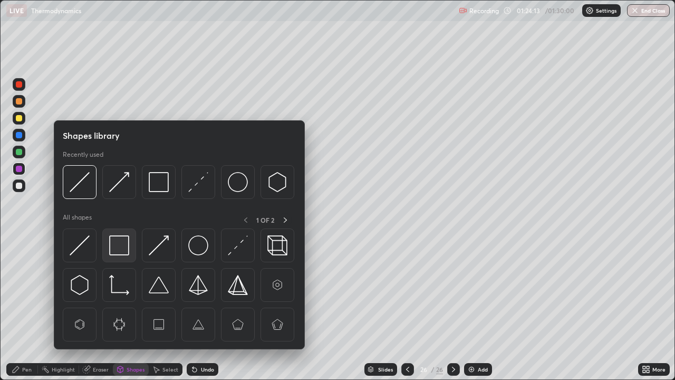
click at [123, 247] on img at bounding box center [119, 245] width 20 height 20
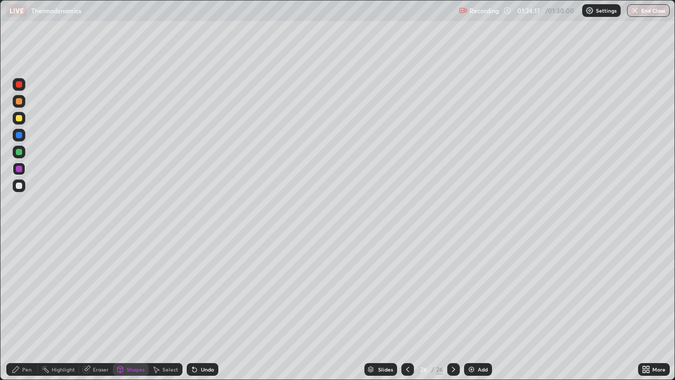
click at [133, 308] on div "Shapes" at bounding box center [131, 369] width 36 height 13
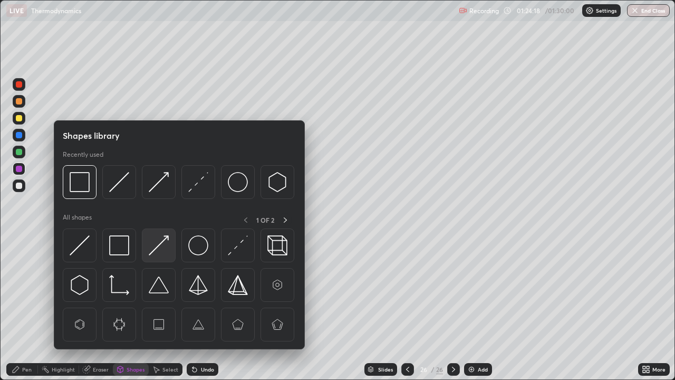
click at [161, 246] on img at bounding box center [159, 245] width 20 height 20
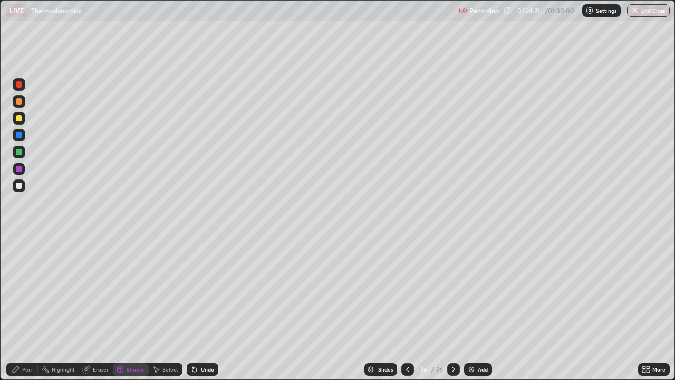
click at [16, 308] on icon at bounding box center [16, 369] width 8 height 8
click at [135, 308] on div "Shapes" at bounding box center [136, 369] width 18 height 5
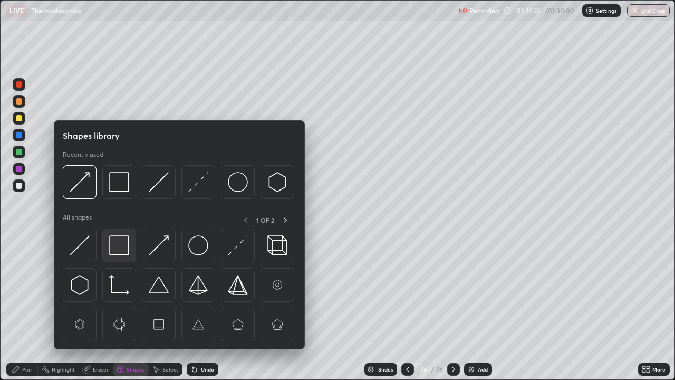
click at [125, 251] on img at bounding box center [119, 245] width 20 height 20
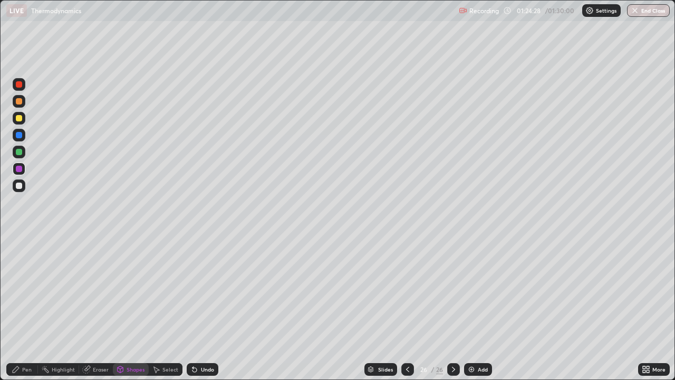
click at [23, 308] on div "Pen" at bounding box center [22, 369] width 32 height 13
click at [20, 151] on div at bounding box center [19, 152] width 6 height 6
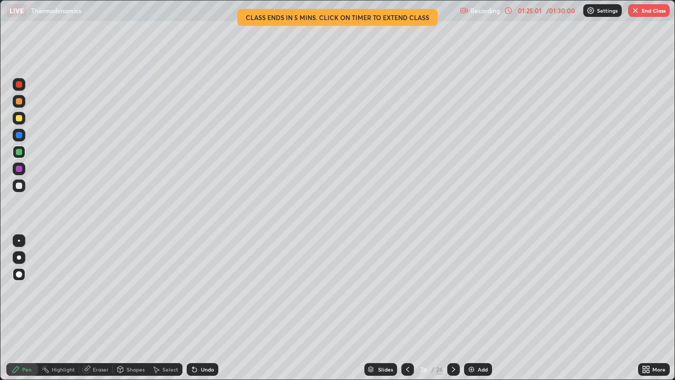
click at [406, 308] on icon at bounding box center [408, 369] width 8 height 8
click at [540, 9] on div "01:25:03" at bounding box center [530, 10] width 30 height 6
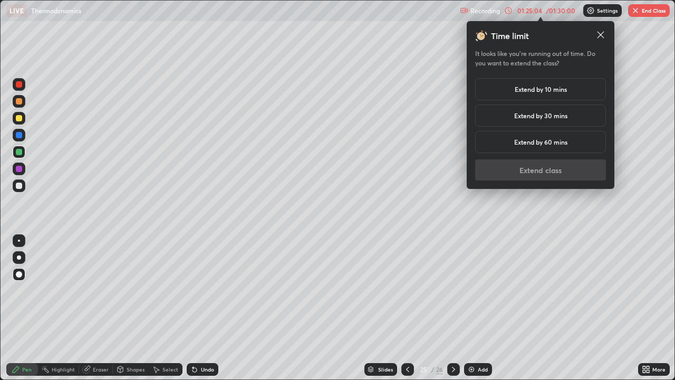
click at [540, 90] on h5 "Extend by 10 mins" at bounding box center [541, 88] width 52 height 9
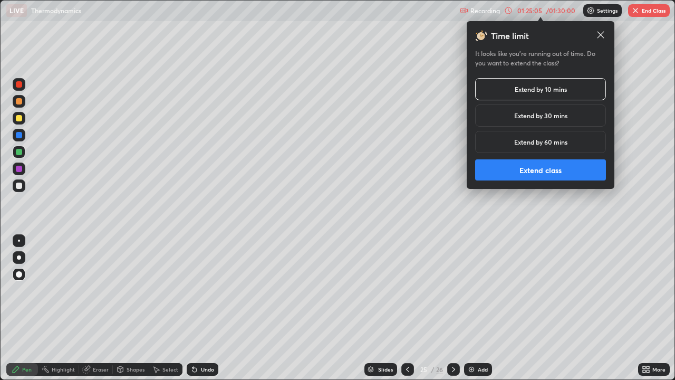
click at [541, 170] on button "Extend class" at bounding box center [540, 169] width 131 height 21
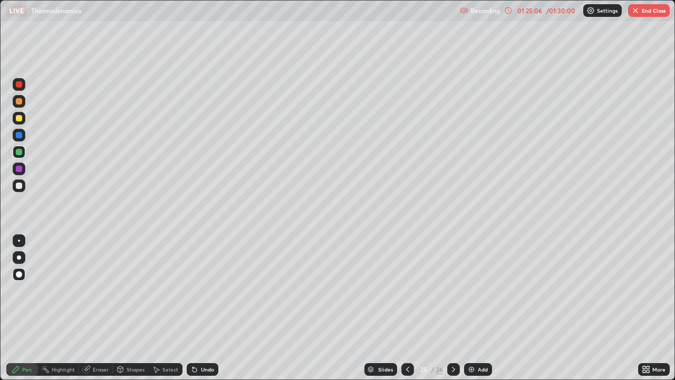
click at [407, 308] on icon at bounding box center [408, 369] width 8 height 8
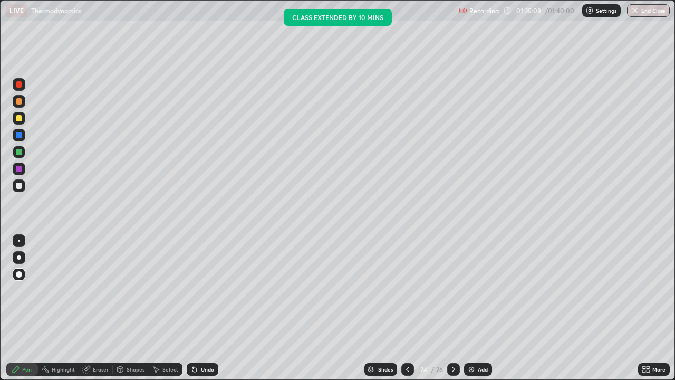
click at [405, 308] on icon at bounding box center [408, 369] width 8 height 8
click at [453, 308] on icon at bounding box center [454, 369] width 8 height 8
click at [452, 308] on icon at bounding box center [454, 369] width 8 height 8
click at [451, 308] on div at bounding box center [453, 369] width 13 height 21
click at [454, 308] on icon at bounding box center [454, 369] width 8 height 8
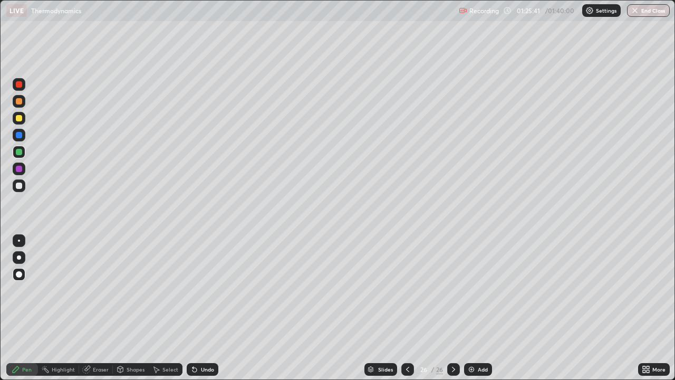
click at [19, 152] on div at bounding box center [19, 152] width 6 height 6
click at [478, 308] on div "Add" at bounding box center [483, 369] width 10 height 5
click at [137, 308] on div "Shapes" at bounding box center [136, 369] width 18 height 5
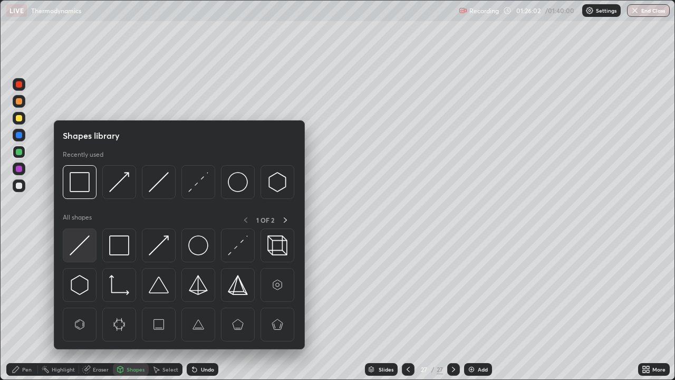
click at [86, 244] on img at bounding box center [80, 245] width 20 height 20
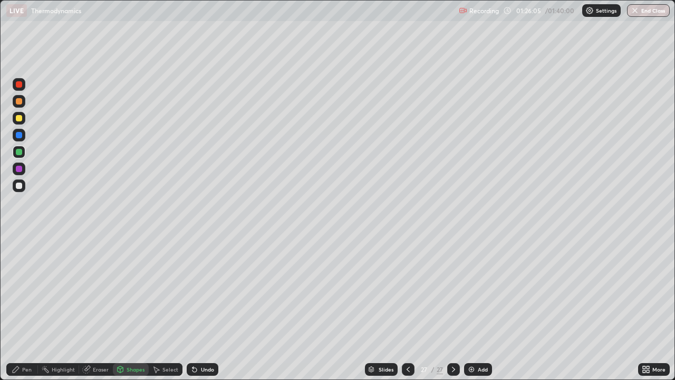
click at [203, 308] on div "Undo" at bounding box center [207, 369] width 13 height 5
click at [205, 308] on div "Undo" at bounding box center [207, 369] width 13 height 5
click at [202, 308] on div "Undo" at bounding box center [203, 369] width 32 height 13
click at [30, 308] on div "Pen" at bounding box center [22, 369] width 32 height 13
click at [21, 118] on div at bounding box center [19, 118] width 6 height 6
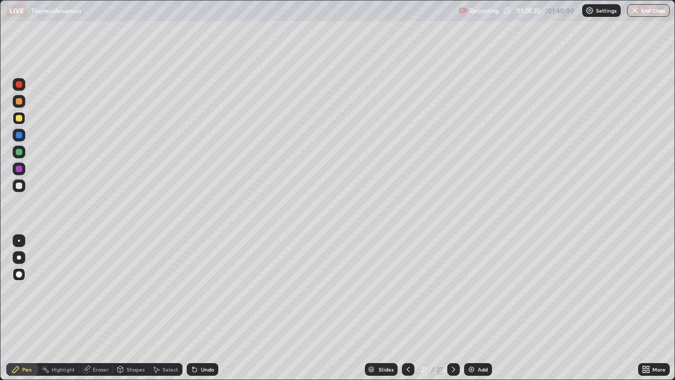
click at [407, 308] on icon at bounding box center [408, 369] width 8 height 8
click at [404, 308] on icon at bounding box center [408, 369] width 8 height 8
click at [407, 308] on icon at bounding box center [408, 369] width 8 height 8
click at [451, 308] on icon at bounding box center [454, 369] width 8 height 8
click at [453, 308] on icon at bounding box center [454, 369] width 8 height 8
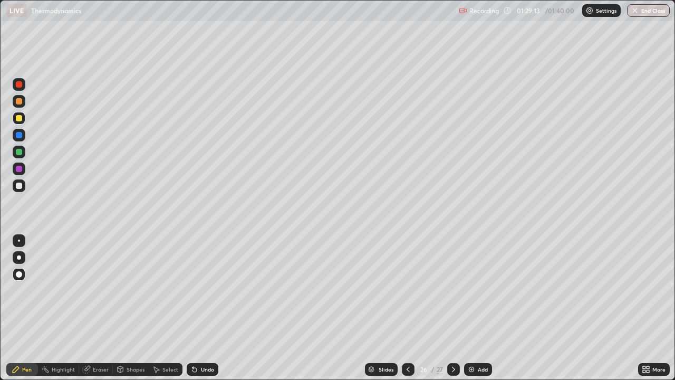
click at [453, 308] on icon at bounding box center [453, 369] width 3 height 5
click at [456, 308] on icon at bounding box center [454, 369] width 8 height 8
click at [476, 308] on div "Add" at bounding box center [478, 369] width 28 height 13
click at [478, 308] on div "Add" at bounding box center [478, 369] width 28 height 13
click at [645, 14] on button "End Class" at bounding box center [648, 10] width 43 height 13
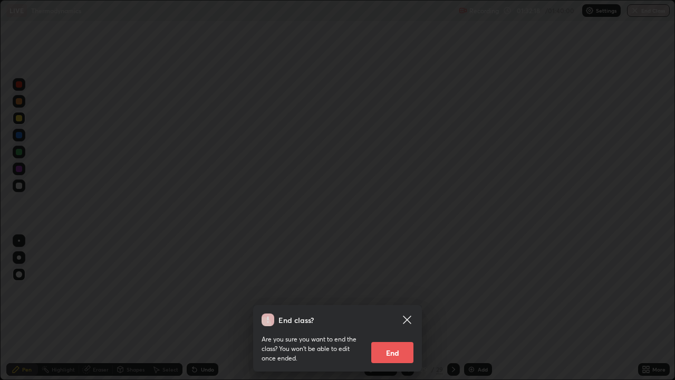
click at [558, 308] on div "End class? Are you sure you want to end the class? You won’t be able to edit on…" at bounding box center [337, 190] width 675 height 380
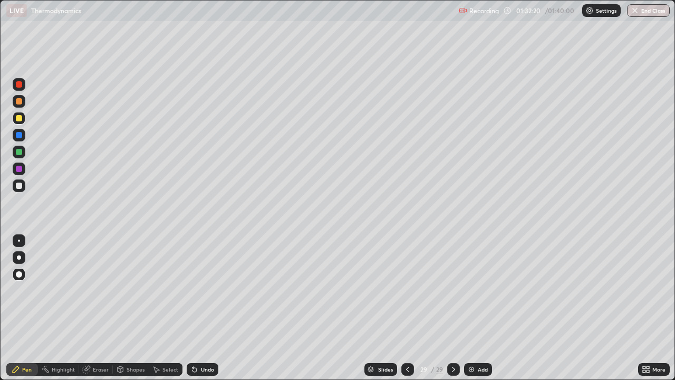
click at [407, 308] on div at bounding box center [408, 369] width 13 height 13
click at [408, 308] on icon at bounding box center [408, 369] width 8 height 8
click at [407, 308] on icon at bounding box center [408, 369] width 8 height 8
click at [408, 308] on icon at bounding box center [408, 369] width 8 height 8
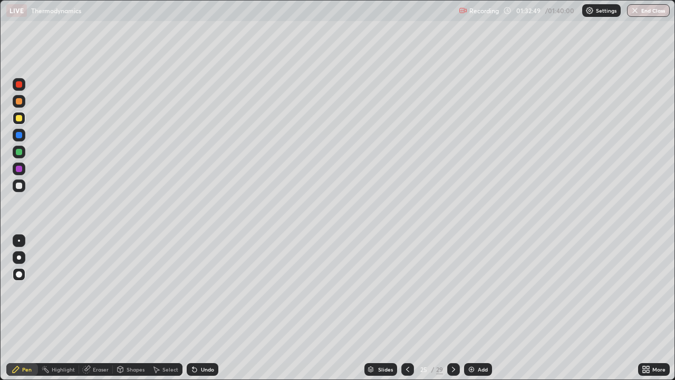
click at [409, 308] on div at bounding box center [408, 369] width 13 height 13
click at [405, 308] on icon at bounding box center [408, 369] width 8 height 8
click at [407, 308] on icon at bounding box center [408, 369] width 8 height 8
click at [406, 308] on icon at bounding box center [408, 369] width 8 height 8
click at [407, 308] on icon at bounding box center [408, 369] width 8 height 8
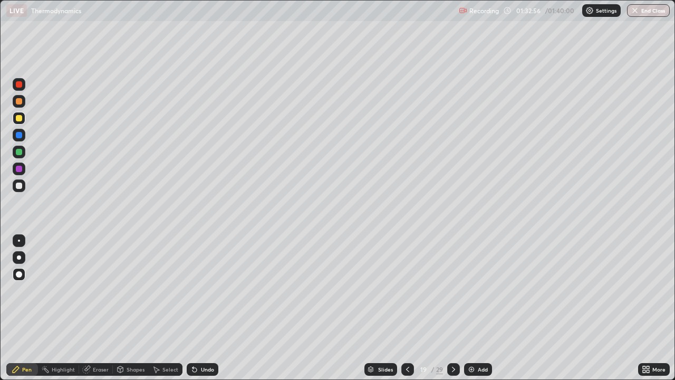
click at [407, 308] on icon at bounding box center [408, 369] width 8 height 8
click at [456, 308] on div at bounding box center [453, 369] width 13 height 13
click at [453, 308] on icon at bounding box center [454, 369] width 8 height 8
click at [413, 308] on div at bounding box center [408, 369] width 13 height 13
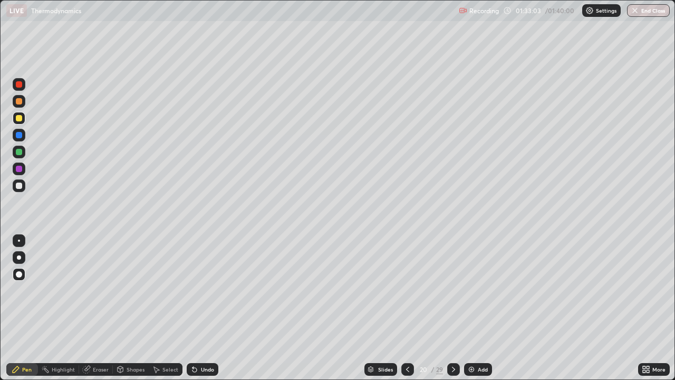
click at [408, 308] on icon at bounding box center [408, 369] width 8 height 8
click at [405, 308] on icon at bounding box center [408, 369] width 8 height 8
click at [457, 308] on div at bounding box center [453, 369] width 13 height 13
click at [452, 308] on icon at bounding box center [454, 369] width 8 height 8
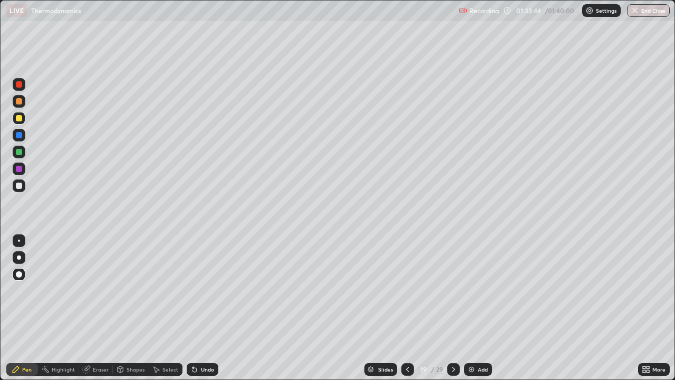
click at [458, 308] on div at bounding box center [453, 369] width 13 height 13
click at [453, 308] on icon at bounding box center [454, 369] width 8 height 8
click at [453, 308] on icon at bounding box center [453, 369] width 3 height 5
click at [452, 308] on icon at bounding box center [453, 369] width 3 height 5
click at [453, 308] on icon at bounding box center [454, 369] width 8 height 8
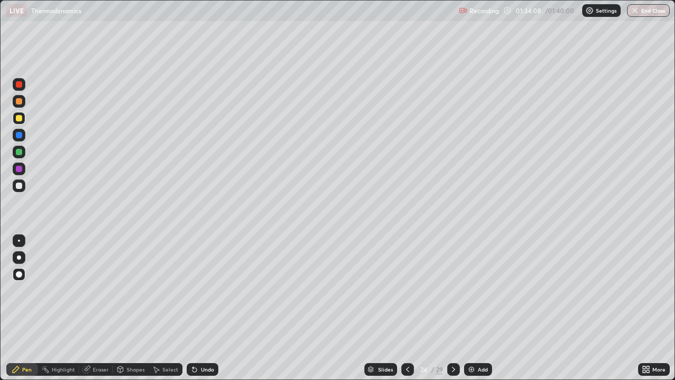
click at [459, 308] on div at bounding box center [453, 369] width 13 height 13
click at [453, 308] on icon at bounding box center [454, 369] width 8 height 8
click at [454, 308] on icon at bounding box center [454, 369] width 8 height 8
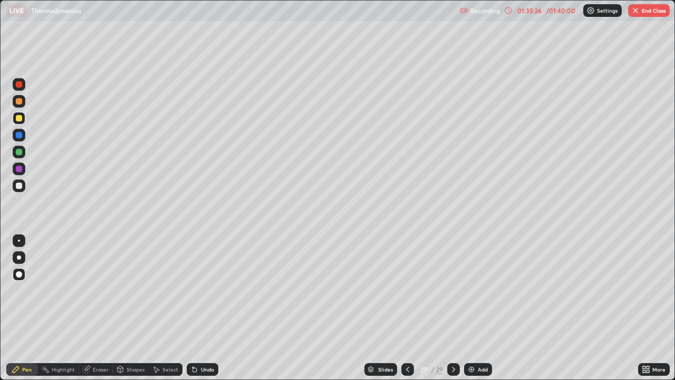
click at [651, 14] on button "End Class" at bounding box center [650, 10] width 42 height 13
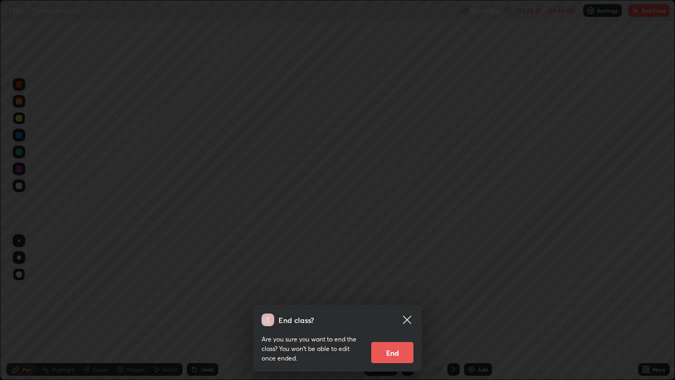
click at [388, 308] on button "End" at bounding box center [393, 352] width 42 height 21
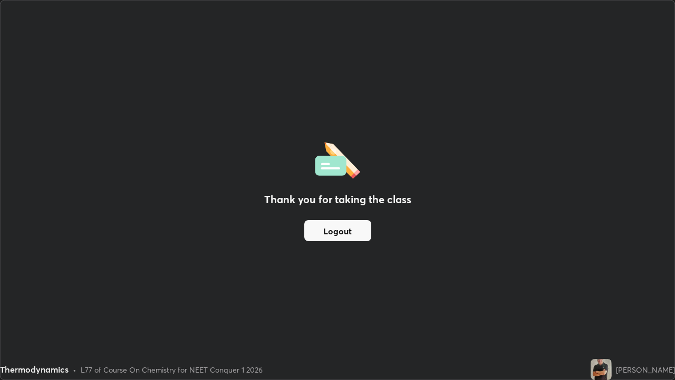
click at [358, 232] on button "Logout" at bounding box center [337, 230] width 67 height 21
